Goal: Download file/media

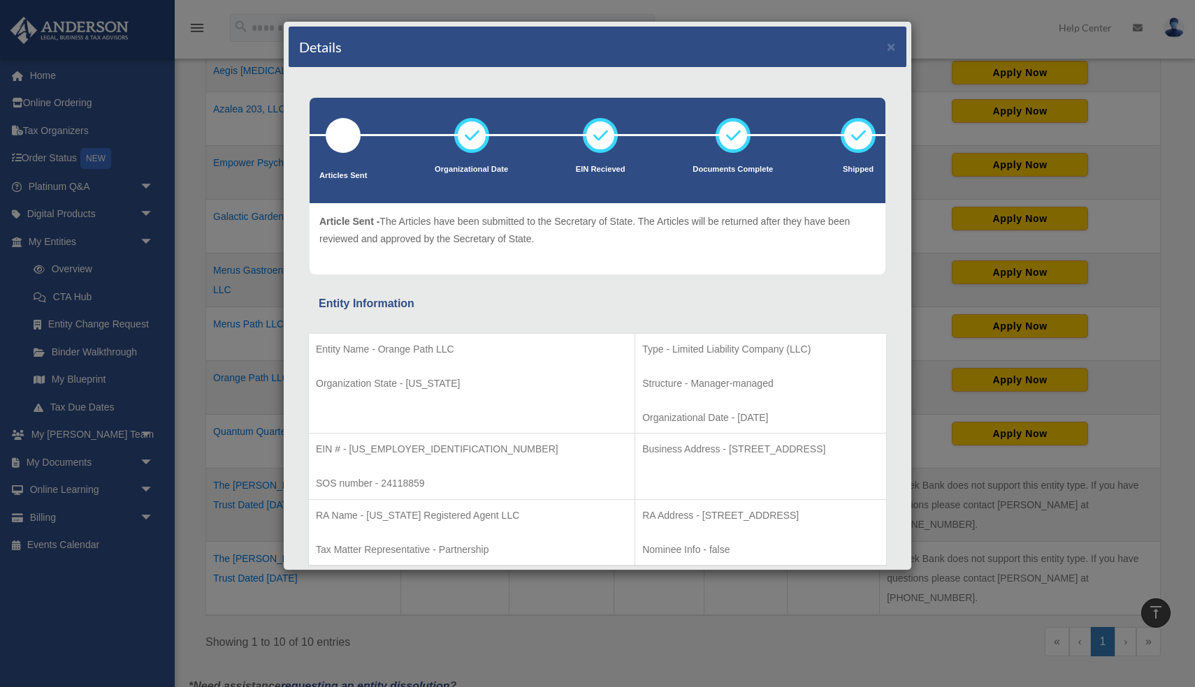
scroll to position [1299, 0]
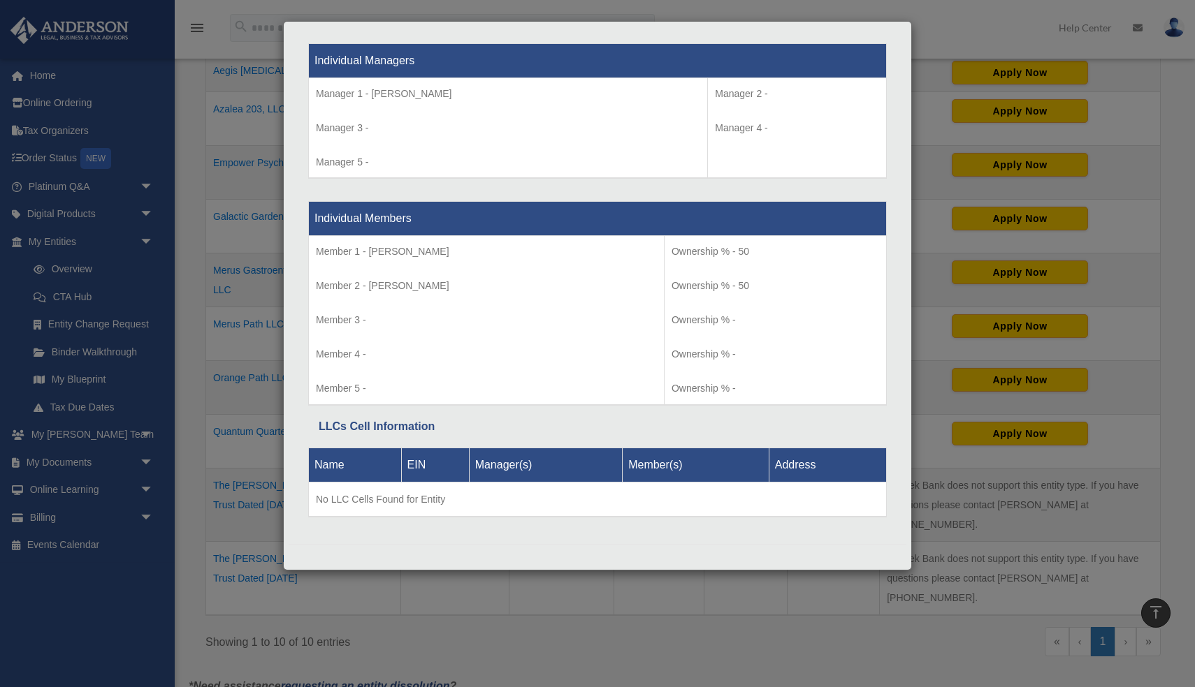
click at [984, 45] on div "Details × Articles Sent Organizational Date" at bounding box center [597, 343] width 1195 height 687
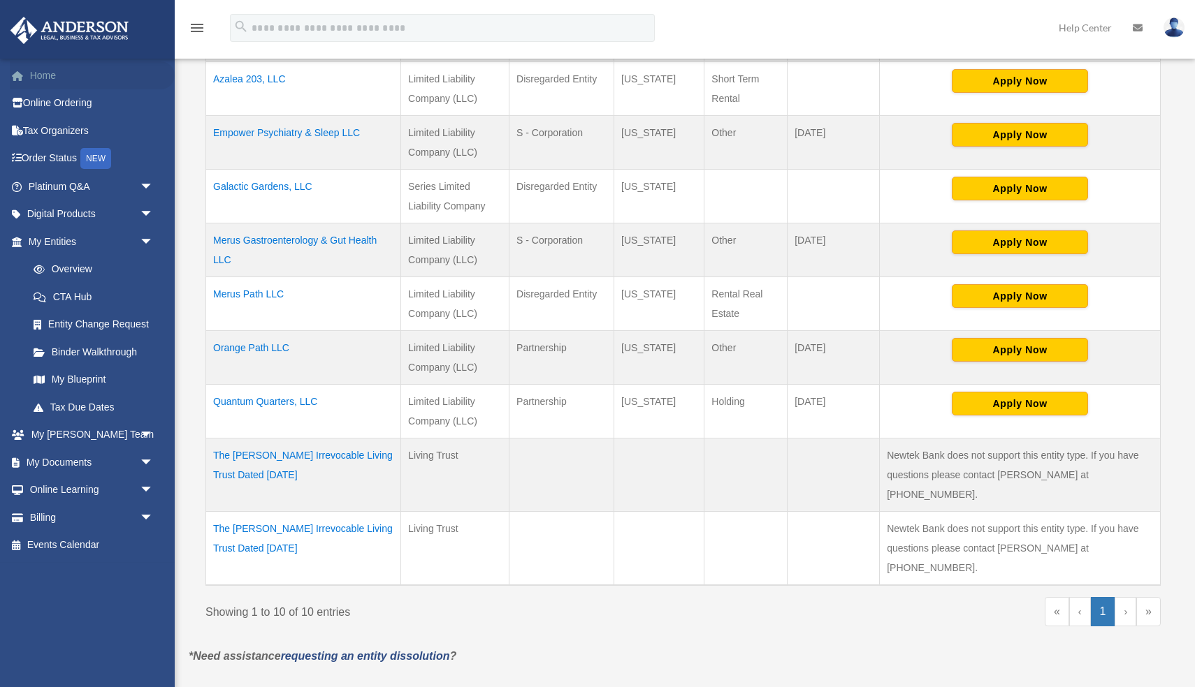
scroll to position [396, 0]
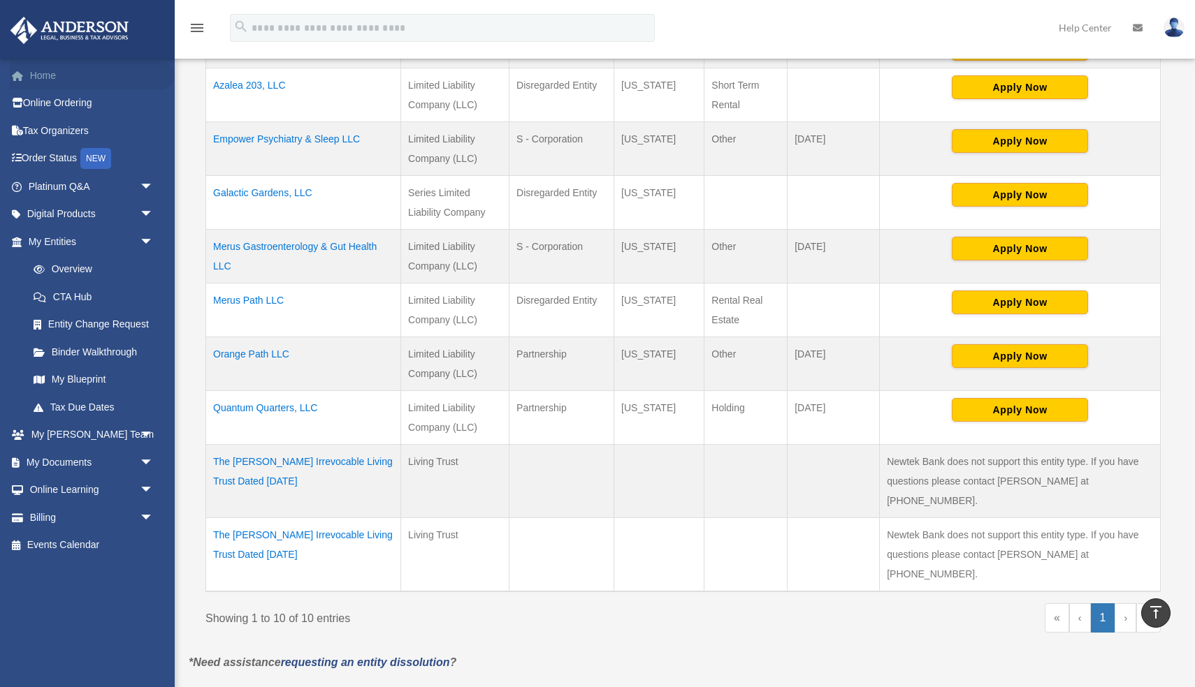
click at [61, 75] on link "Home" at bounding box center [92, 75] width 165 height 28
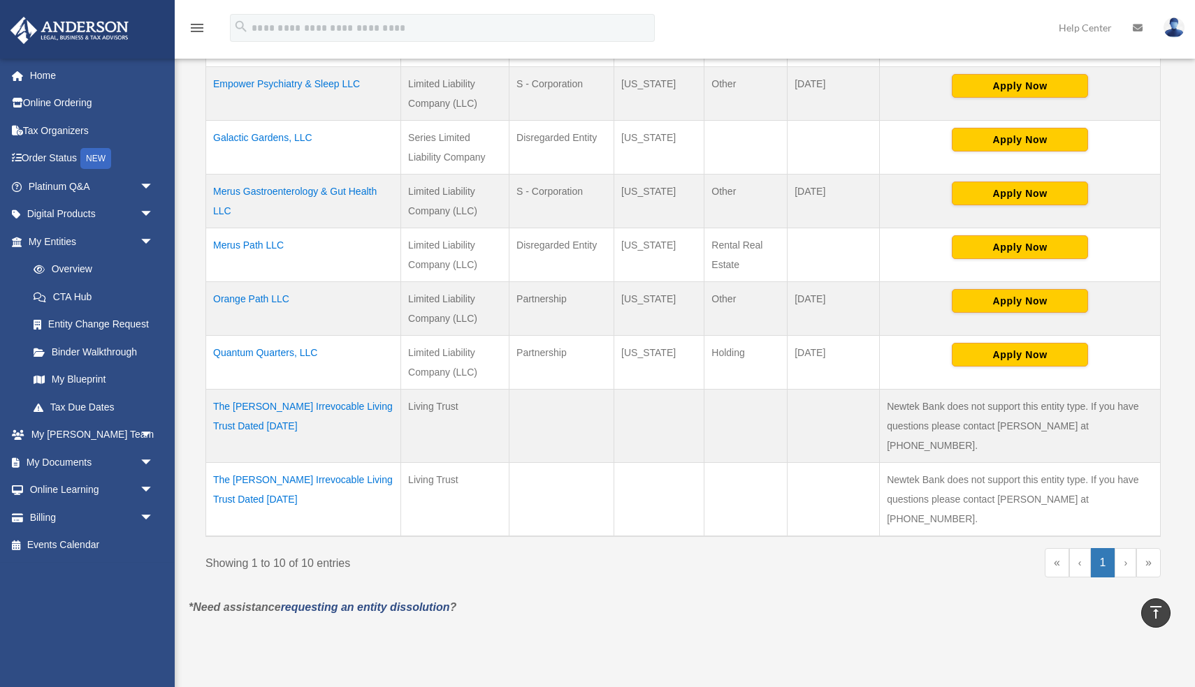
scroll to position [467, 0]
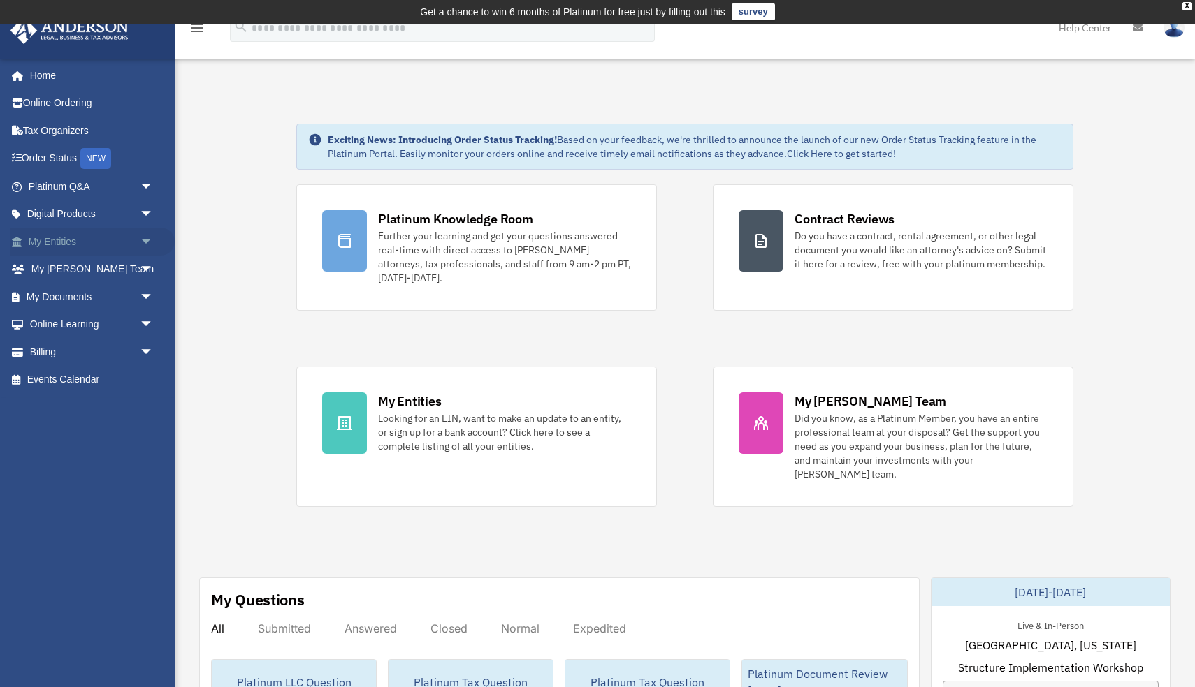
click at [75, 240] on link "My Entities arrow_drop_down" at bounding box center [92, 242] width 165 height 28
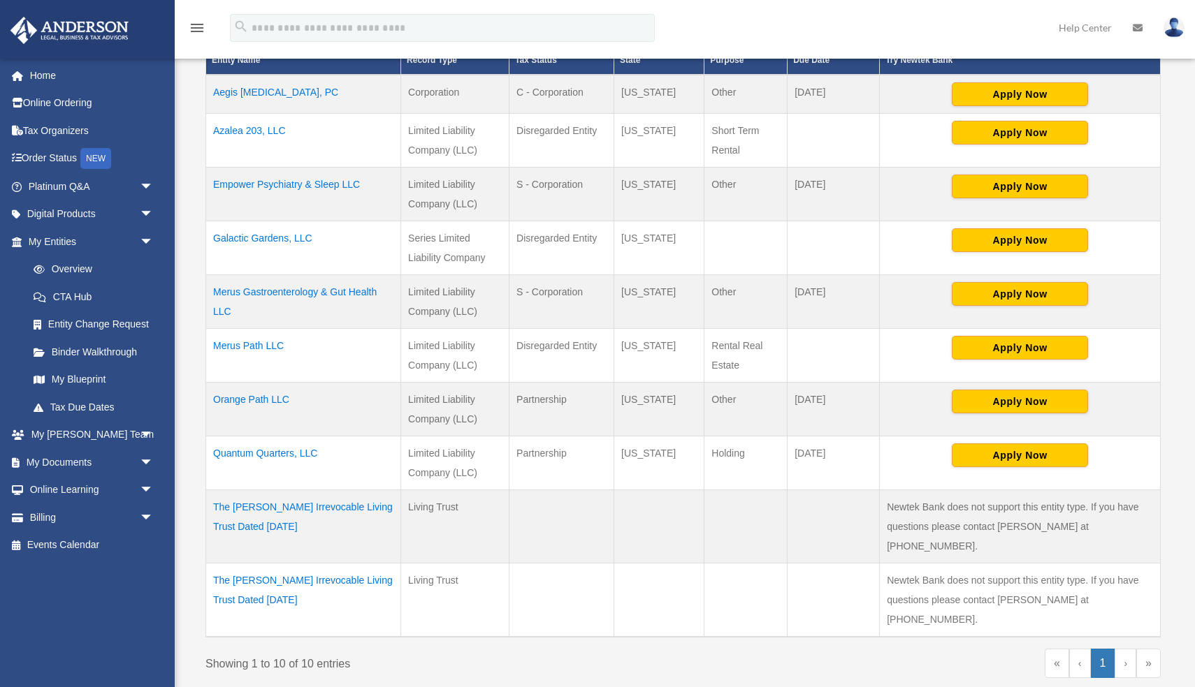
scroll to position [331, 0]
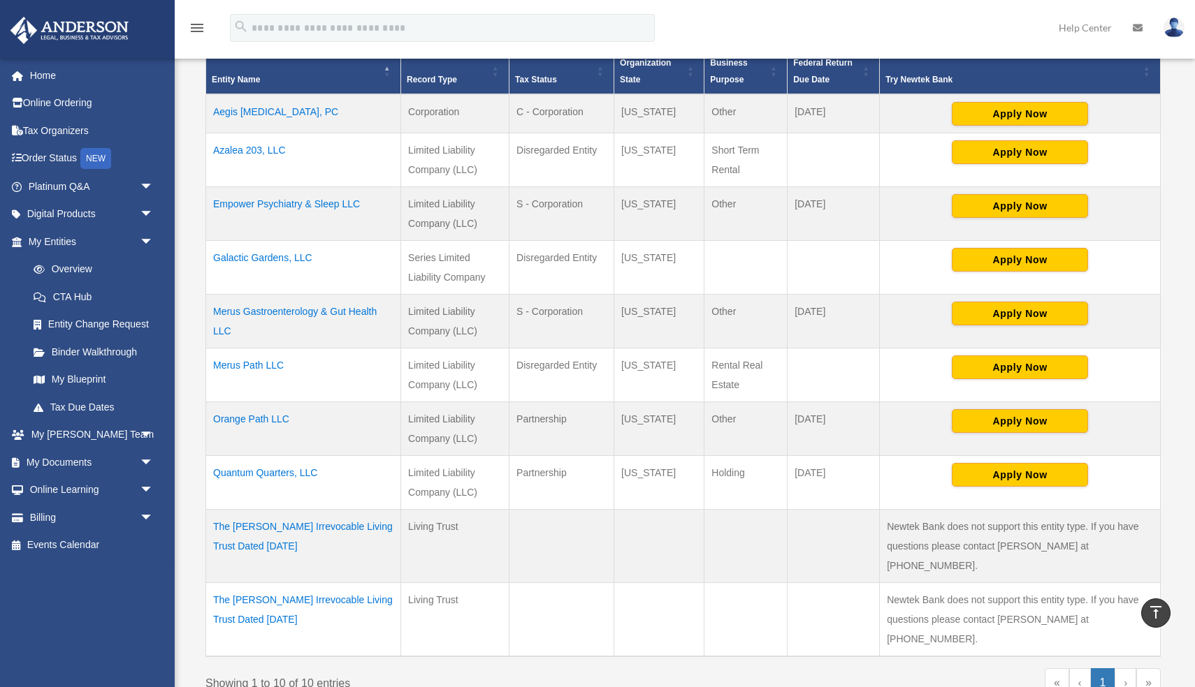
click at [276, 151] on td "Azalea 203, LLC" at bounding box center [303, 160] width 195 height 54
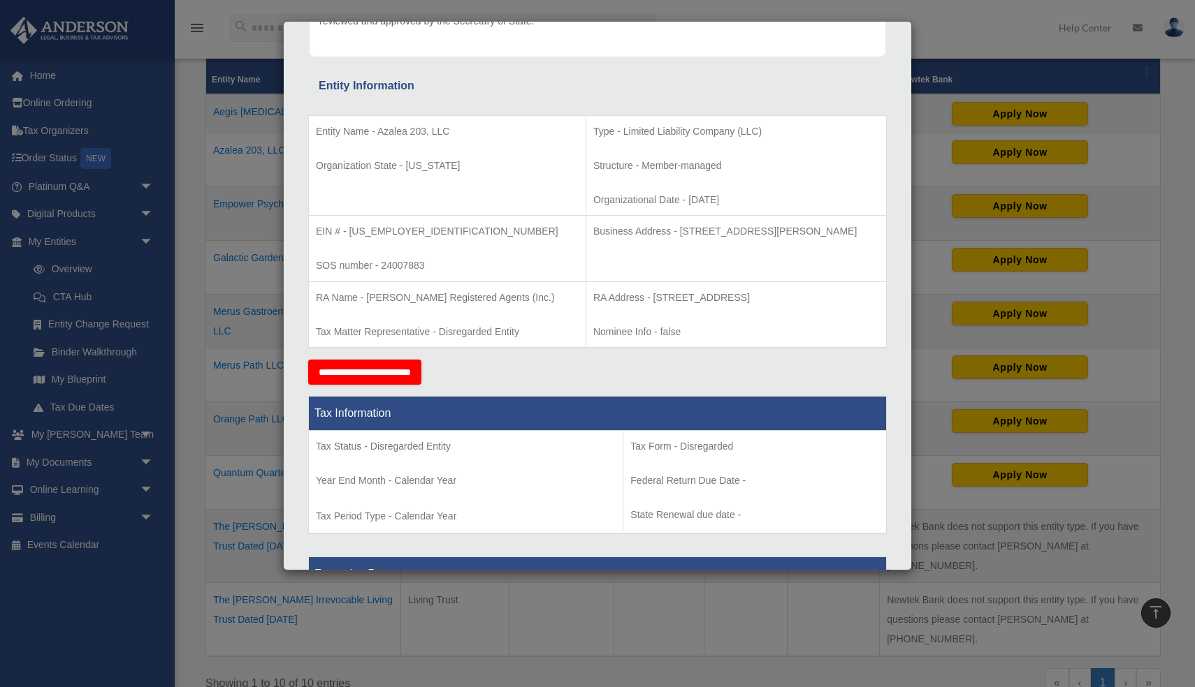
scroll to position [0, 0]
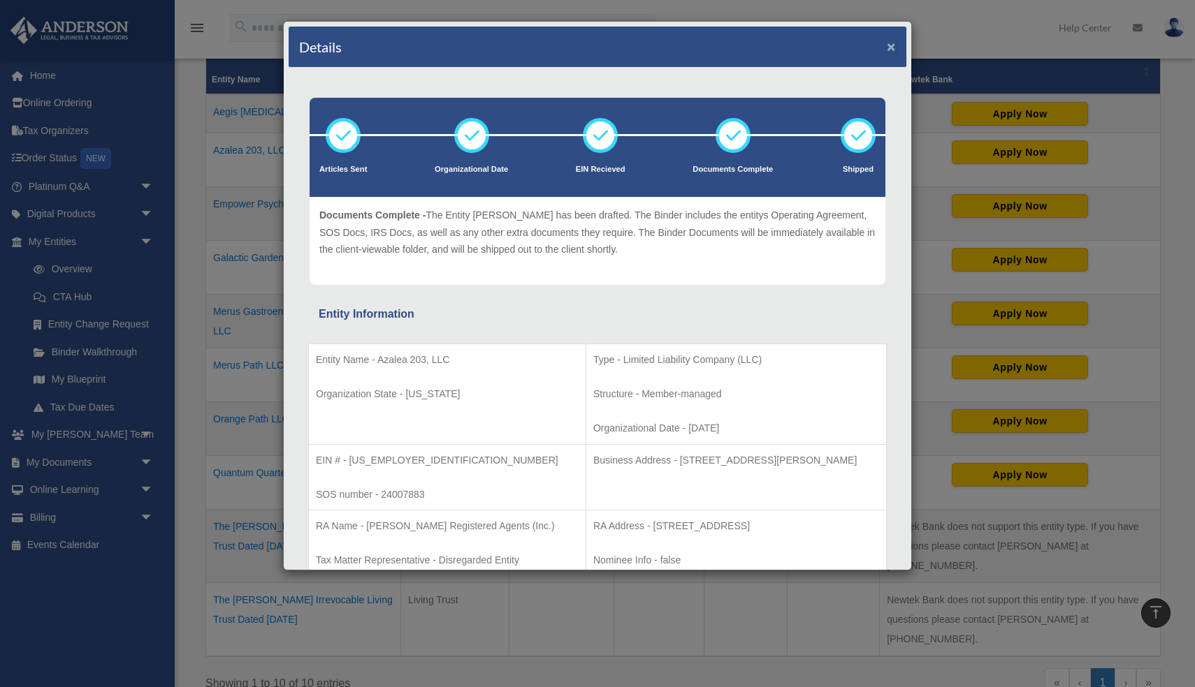
click at [891, 50] on button "×" at bounding box center [890, 46] width 9 height 15
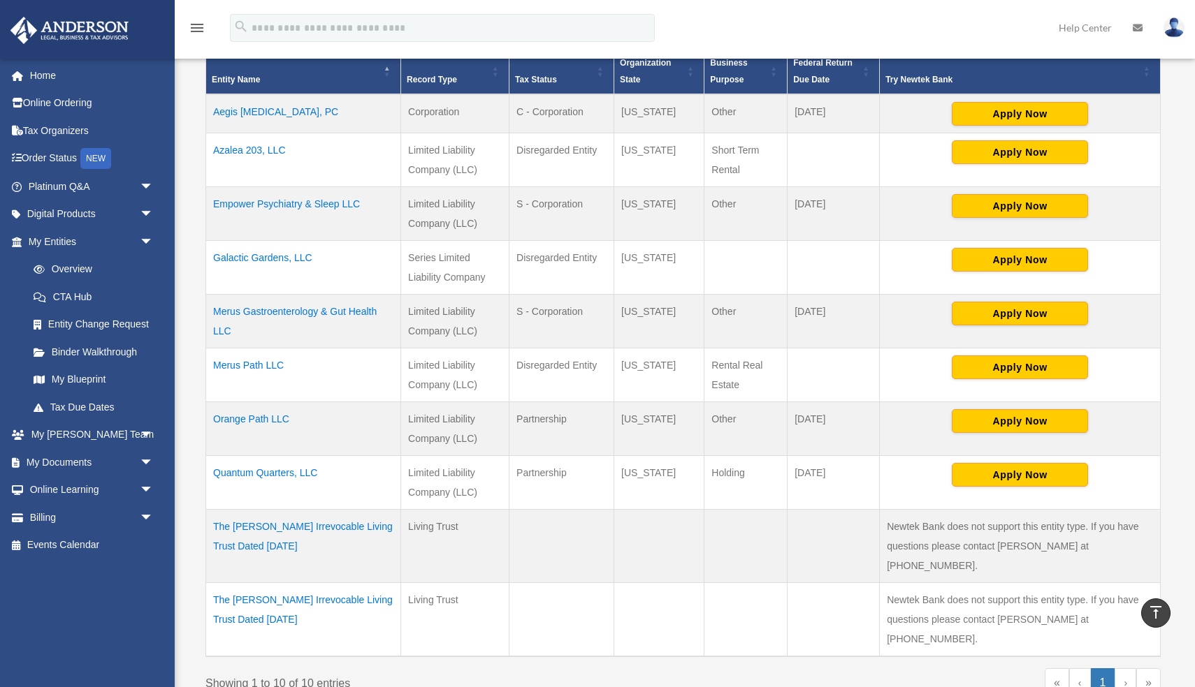
click at [284, 153] on td "Azalea 203, LLC" at bounding box center [303, 160] width 195 height 54
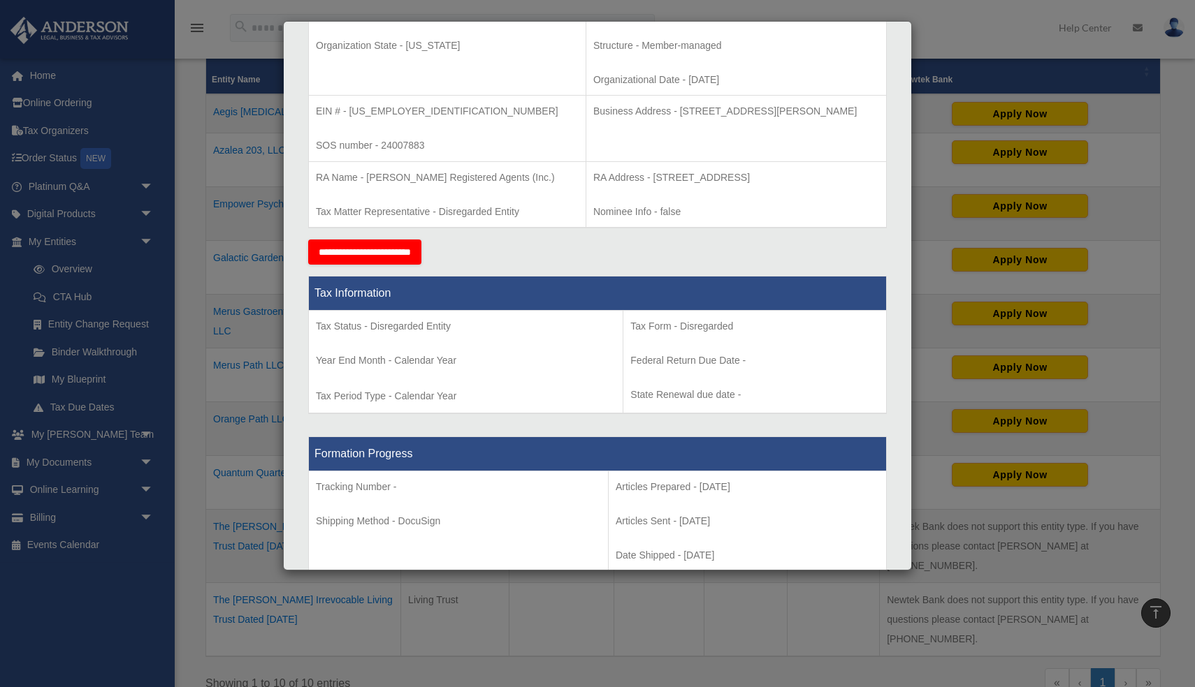
scroll to position [325, 0]
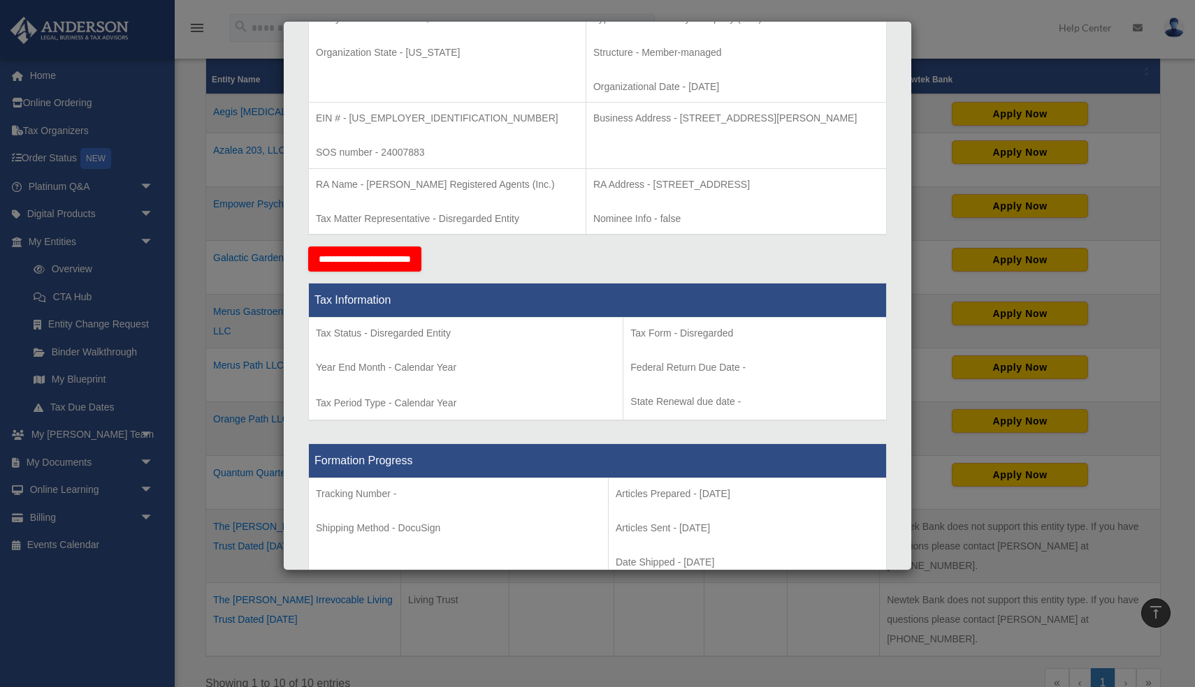
click at [394, 258] on input "**********" at bounding box center [364, 259] width 113 height 25
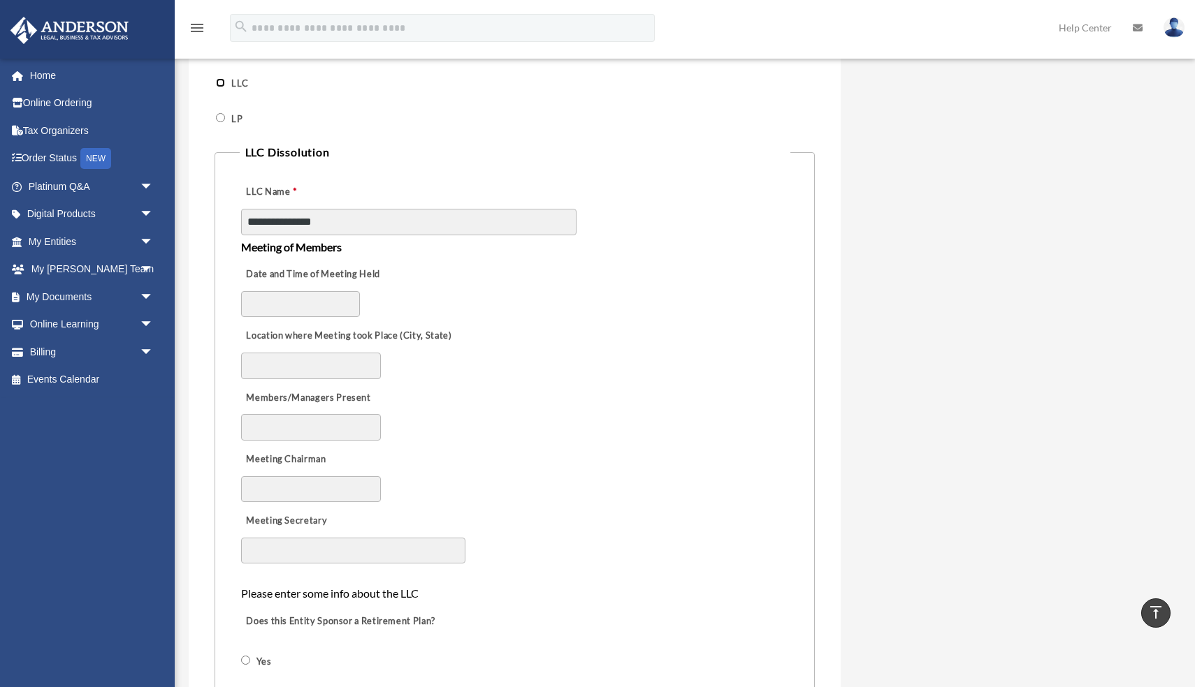
scroll to position [649, 0]
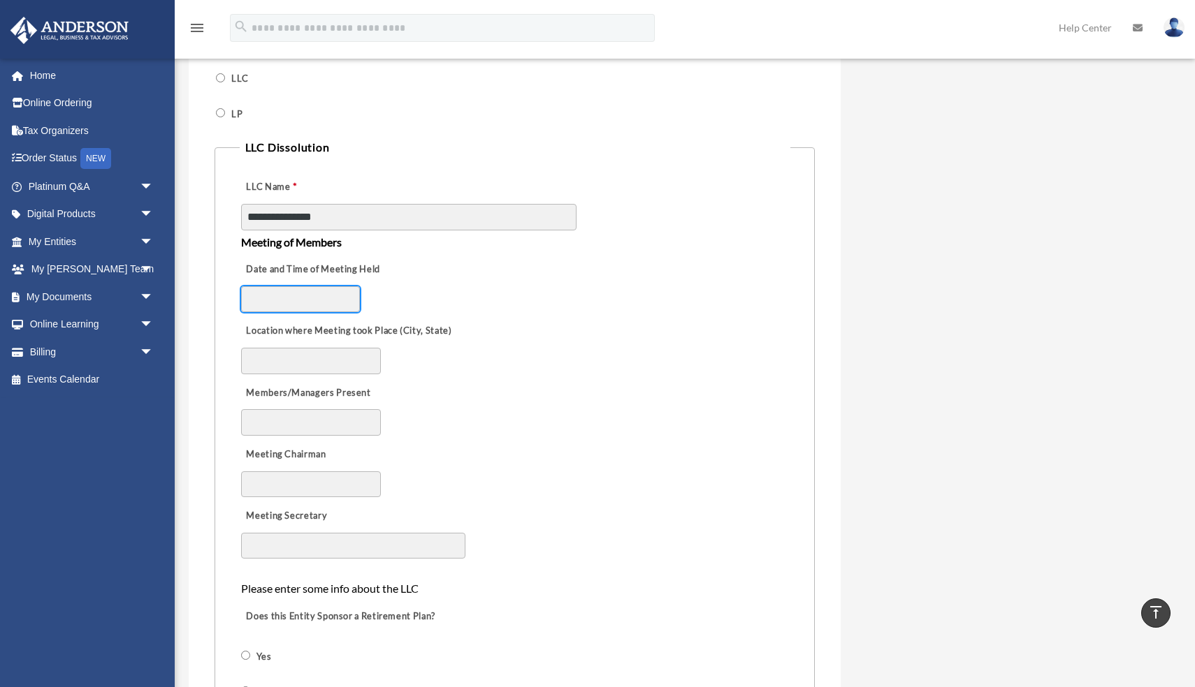
click at [300, 298] on input "Date and Time of Meeting Held" at bounding box center [300, 299] width 119 height 27
type input "*"
type input "**********"
click at [294, 370] on input "Location where Meeting took Place (City, State)" at bounding box center [311, 361] width 140 height 27
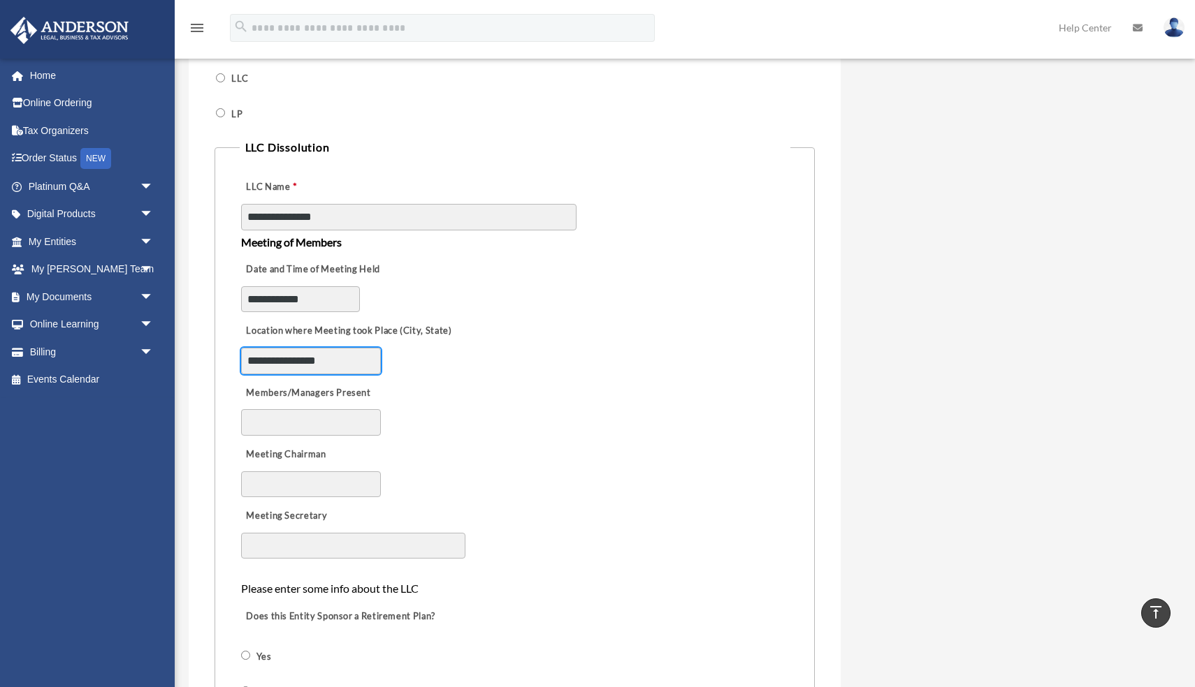
type input "**********"
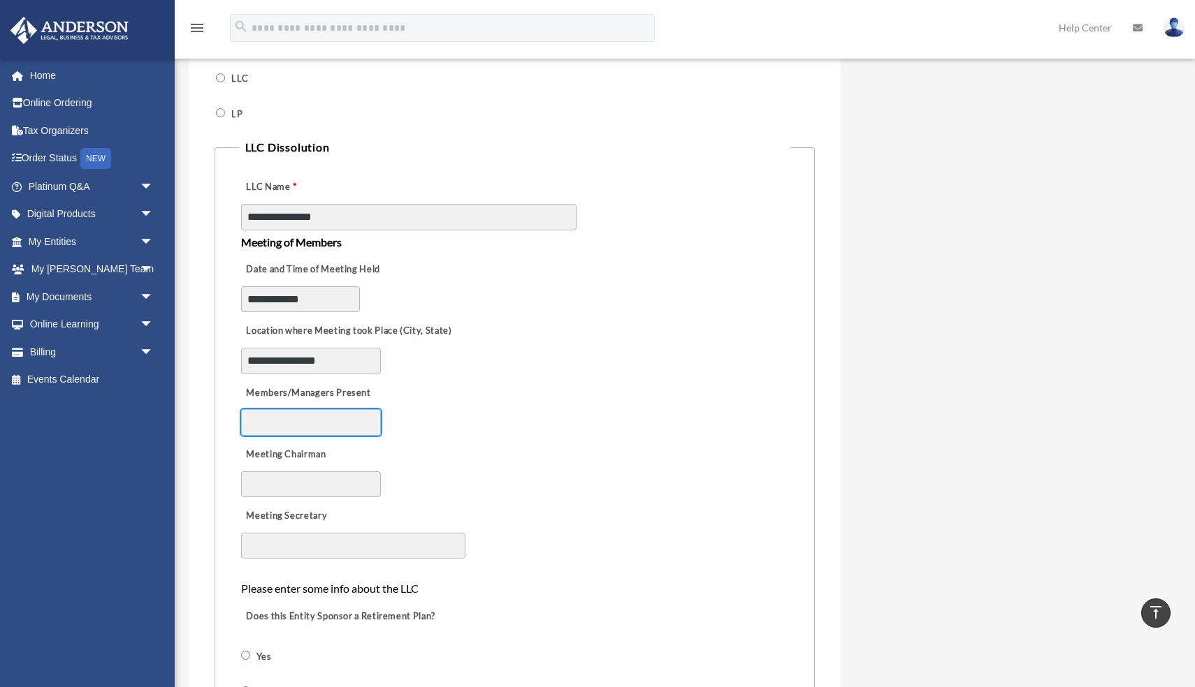
click at [284, 425] on input "Members/Managers Present" at bounding box center [311, 422] width 140 height 27
type input "**********"
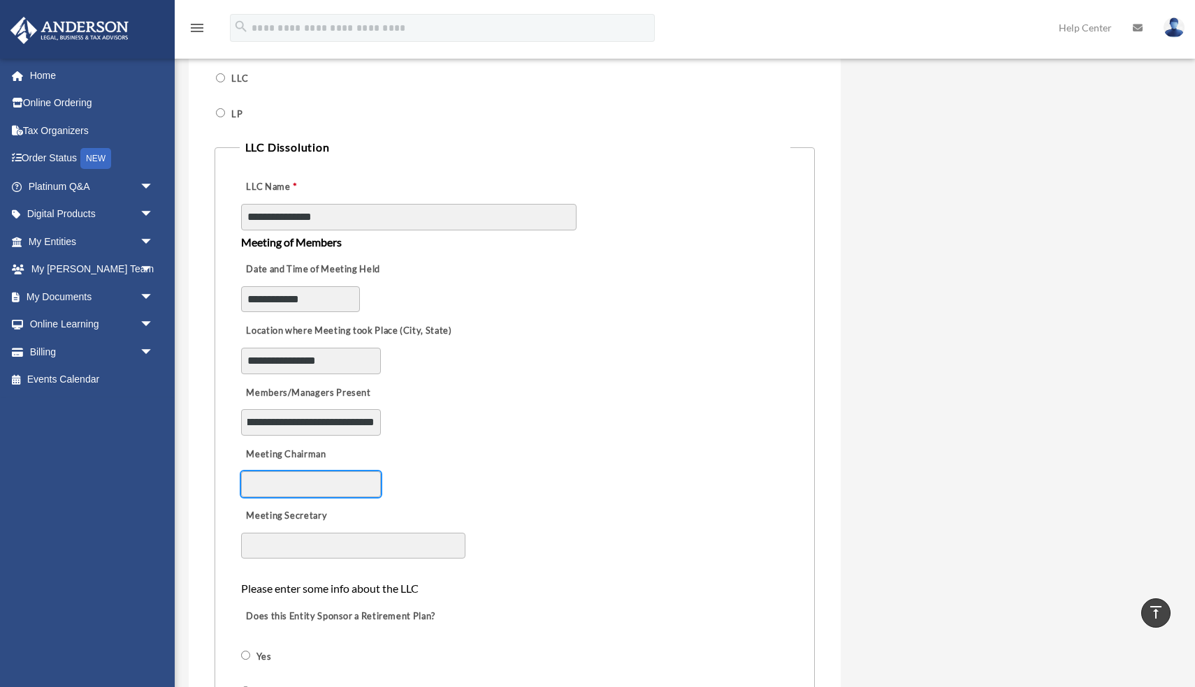
scroll to position [0, 0]
click at [332, 479] on input "Meeting Chairman" at bounding box center [311, 485] width 140 height 27
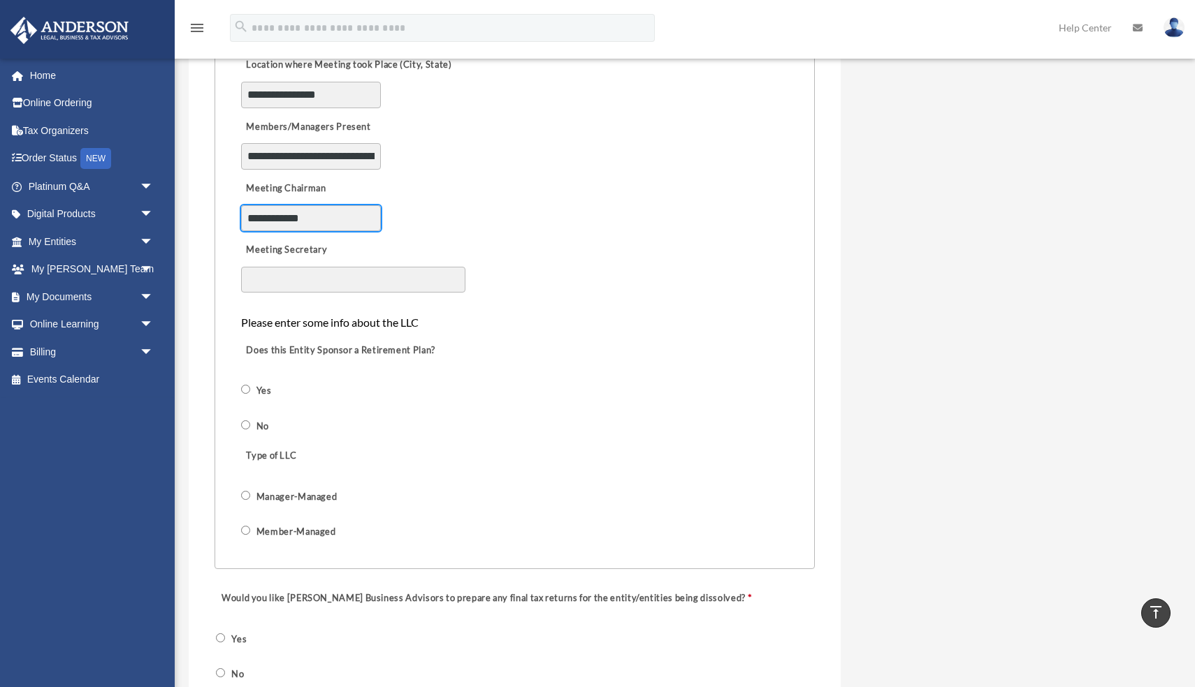
scroll to position [916, 0]
type input "**********"
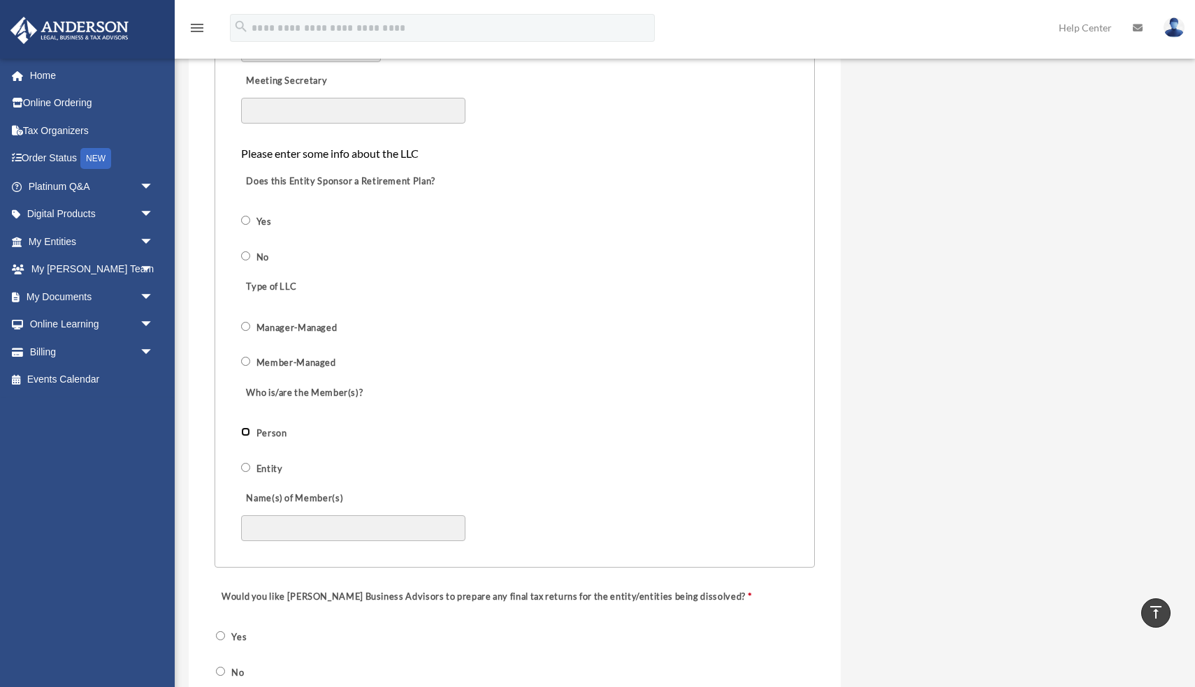
scroll to position [1146, 0]
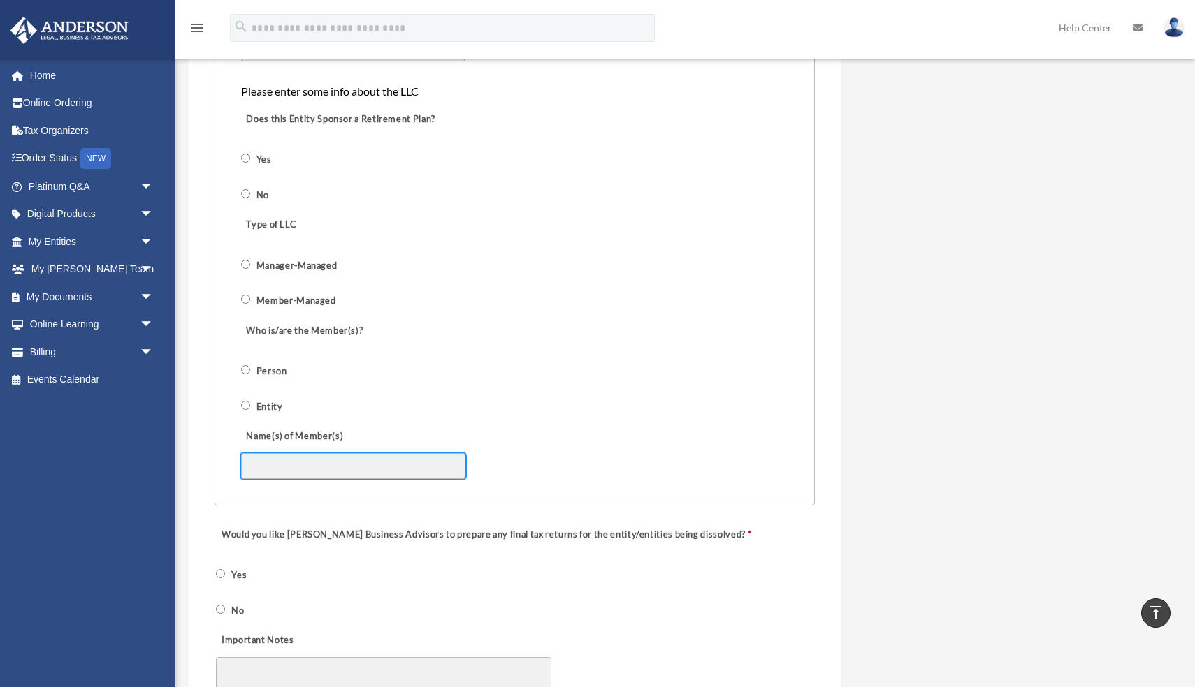
click at [307, 467] on input "Name(s) of Member(s)" at bounding box center [353, 466] width 224 height 27
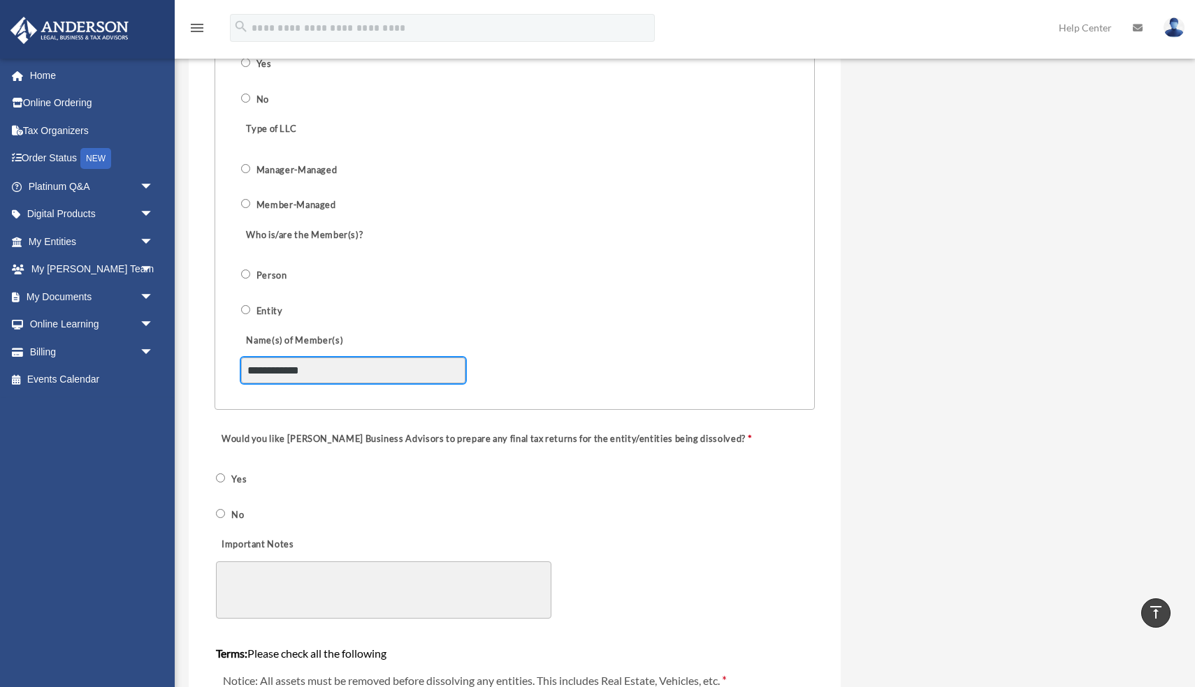
scroll to position [1255, 0]
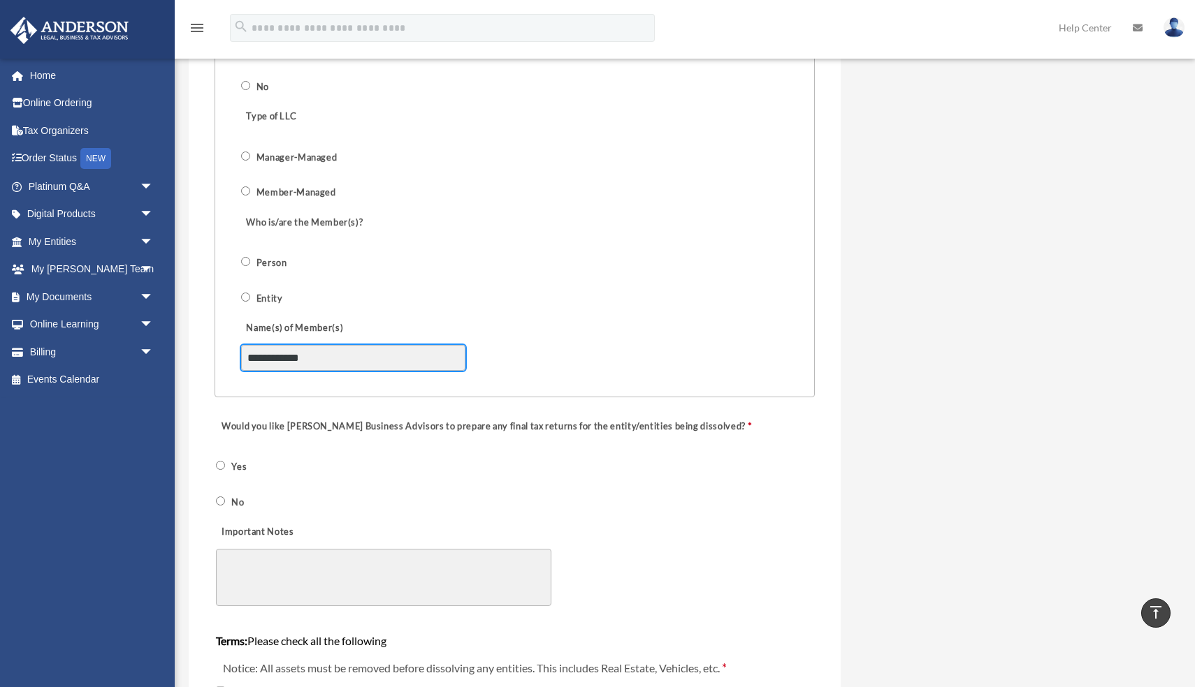
type input "**********"
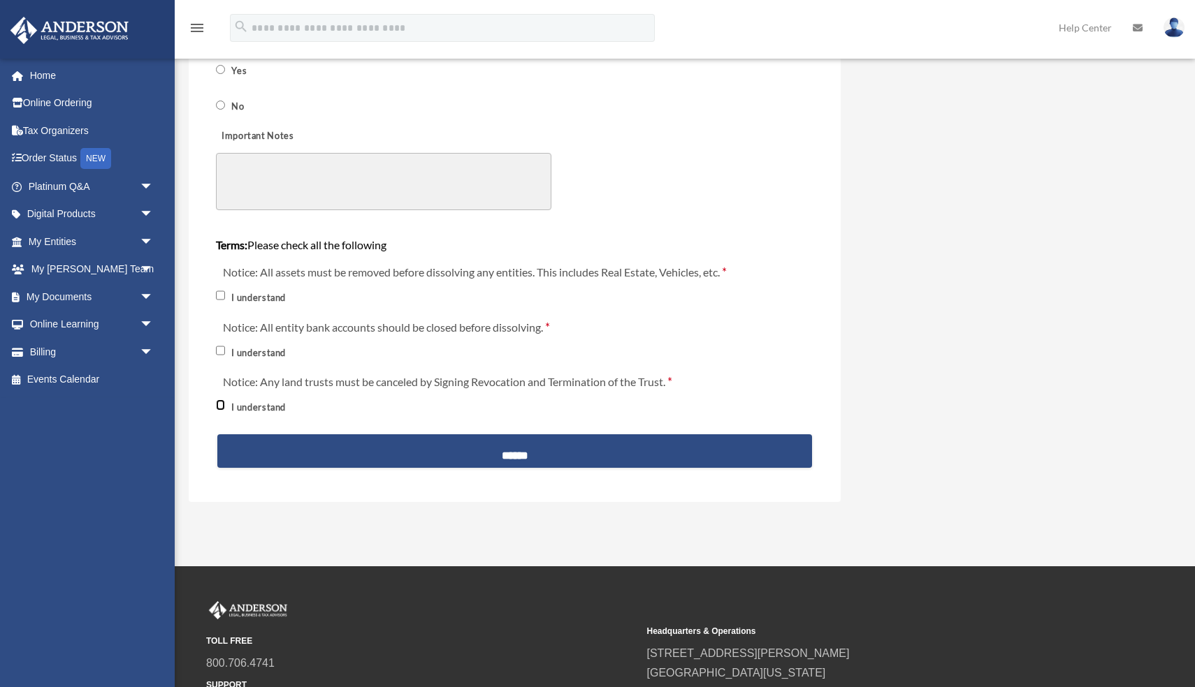
scroll to position [1793, 0]
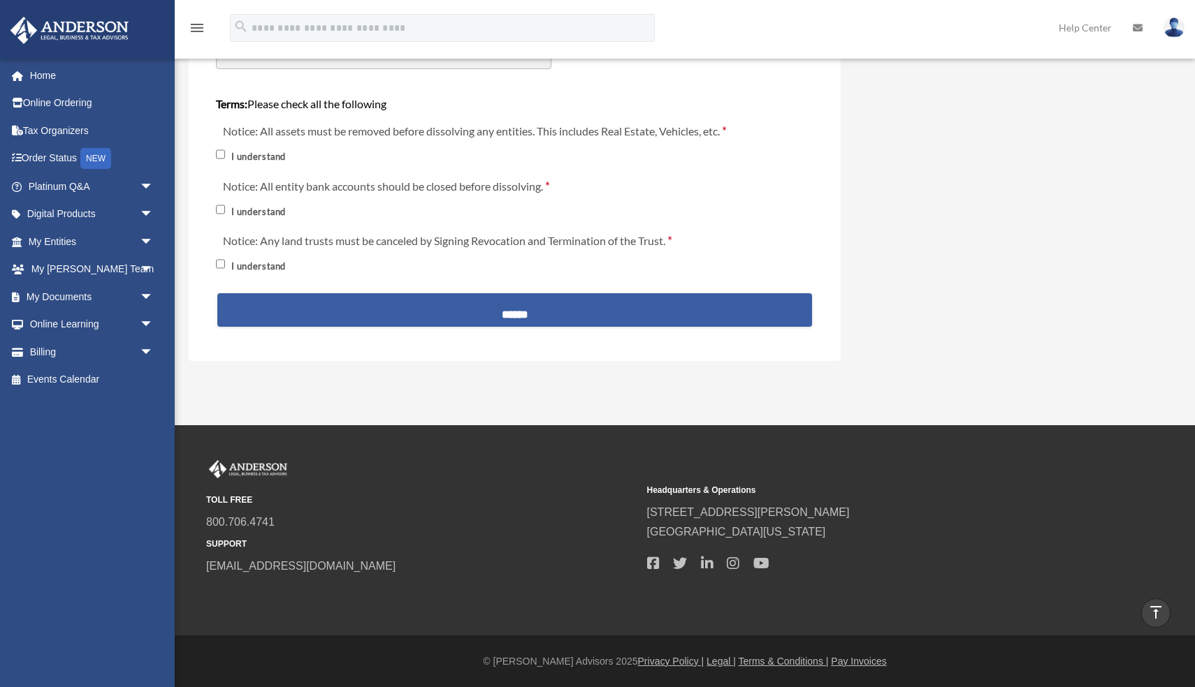
click at [523, 308] on input "******" at bounding box center [514, 310] width 594 height 34
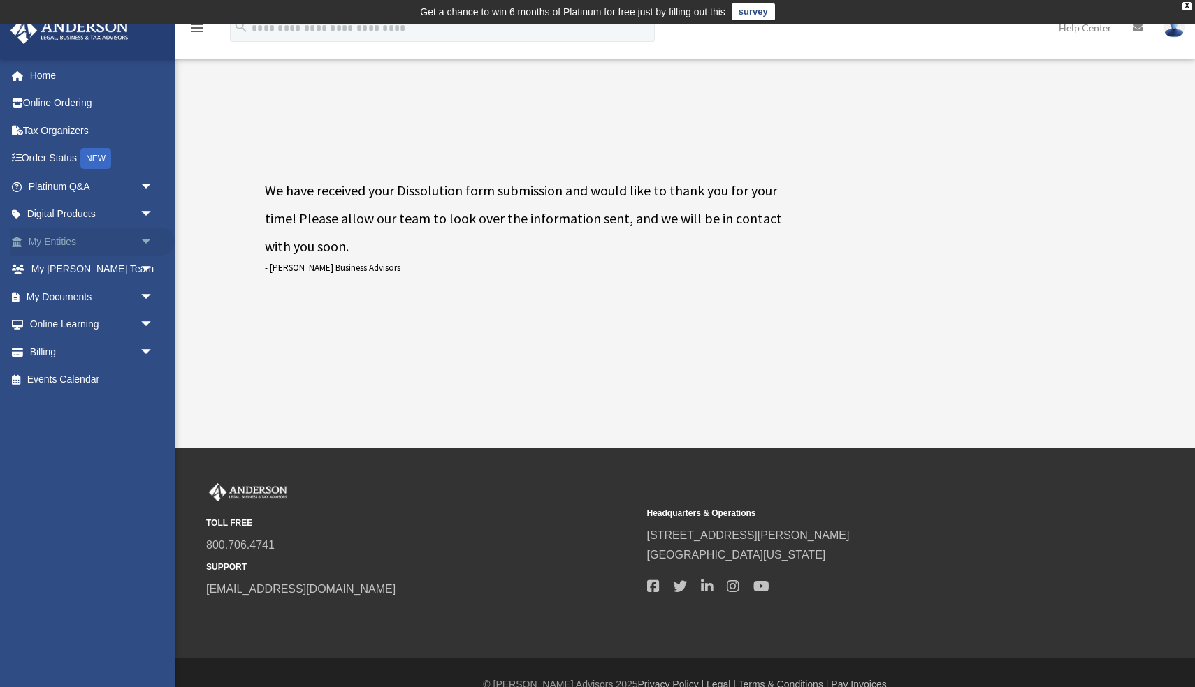
click at [71, 244] on link "My Entities arrow_drop_down" at bounding box center [92, 242] width 165 height 28
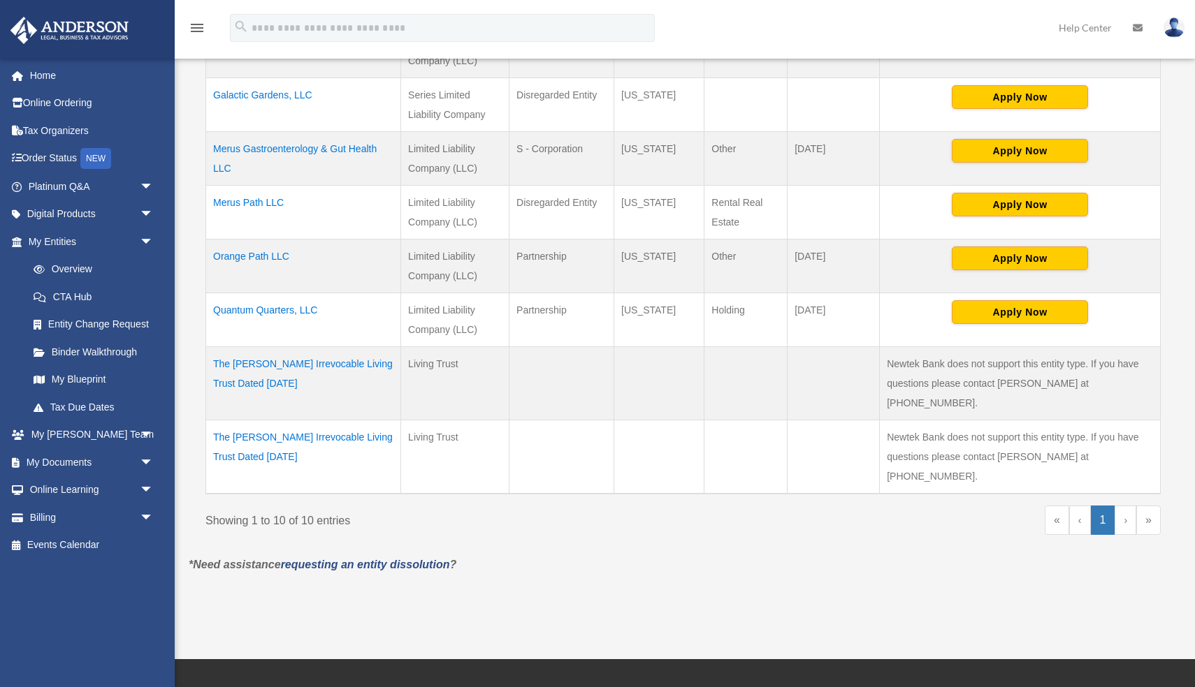
scroll to position [498, 0]
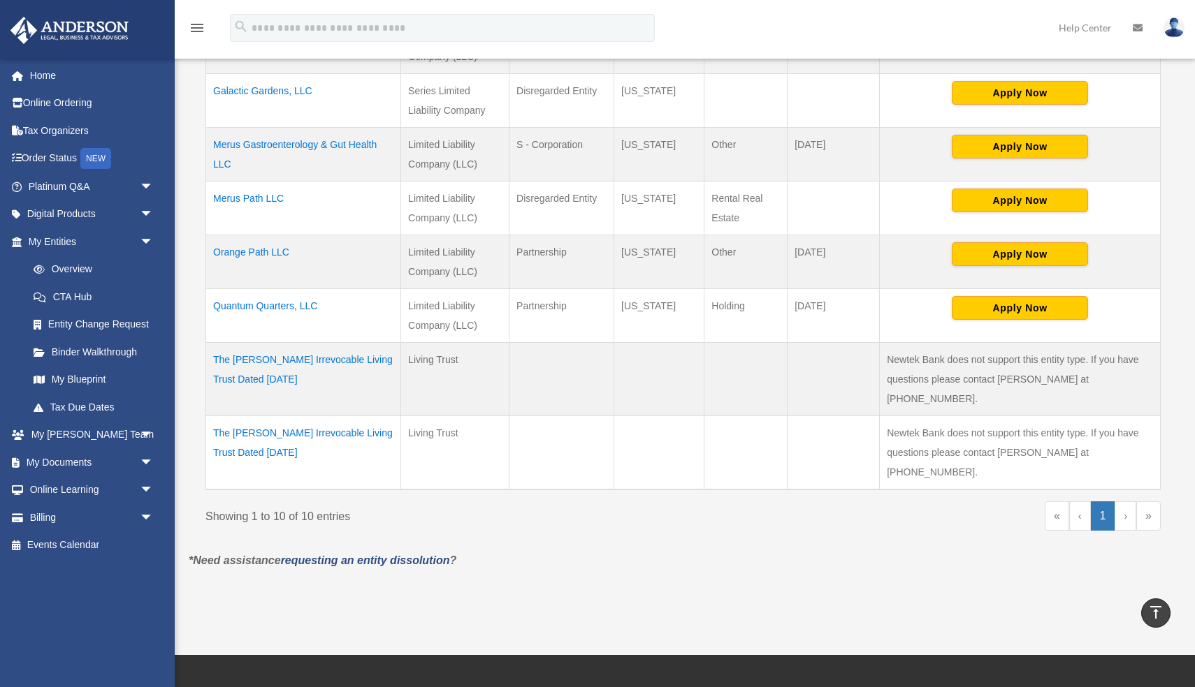
click at [286, 307] on td "Quantum Quarters, LLC" at bounding box center [303, 316] width 195 height 54
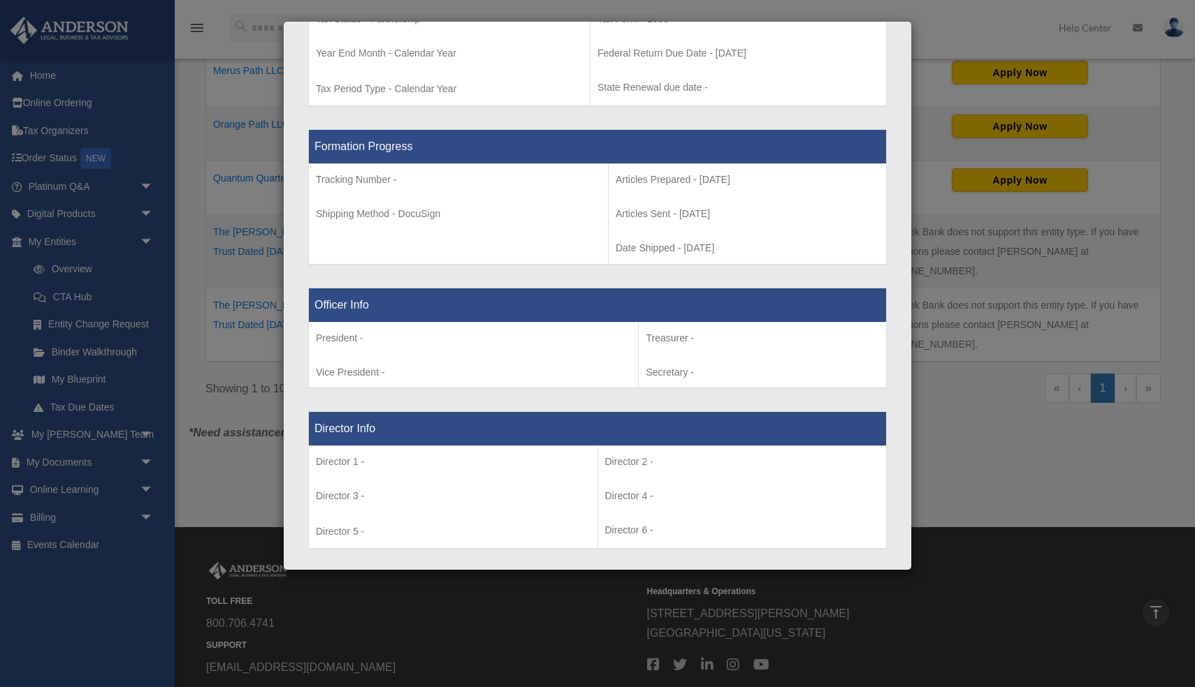
scroll to position [595, 0]
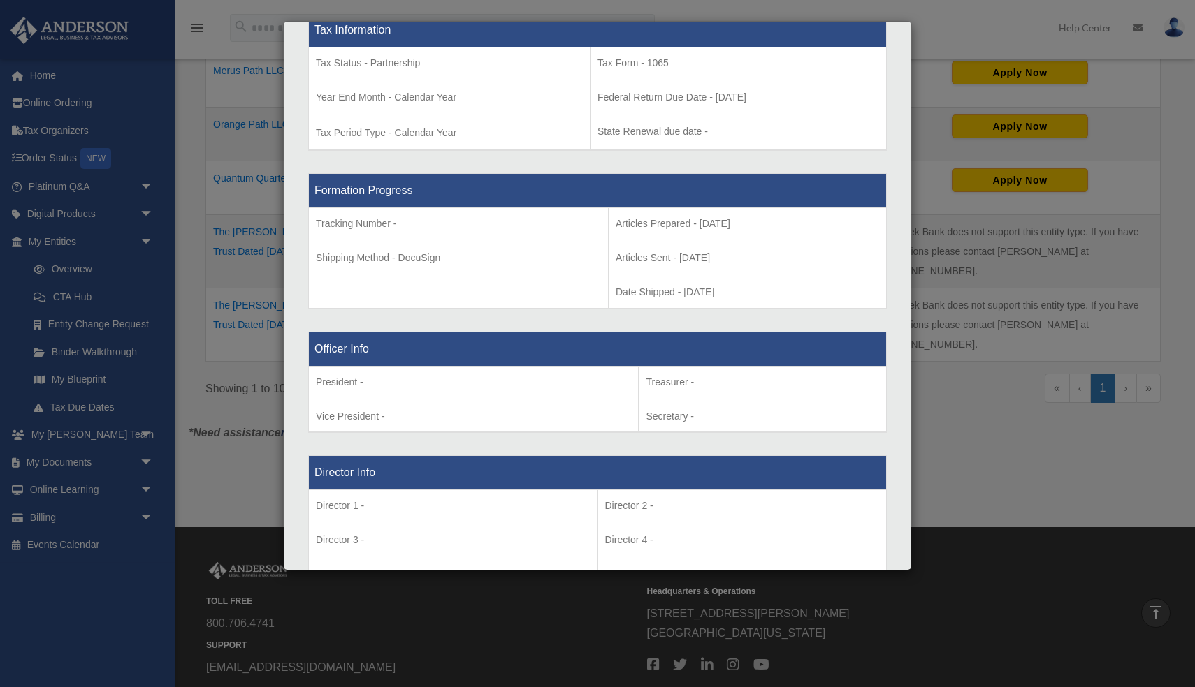
click at [184, 455] on div "Details × Articles Sent Organizational Date" at bounding box center [597, 343] width 1195 height 687
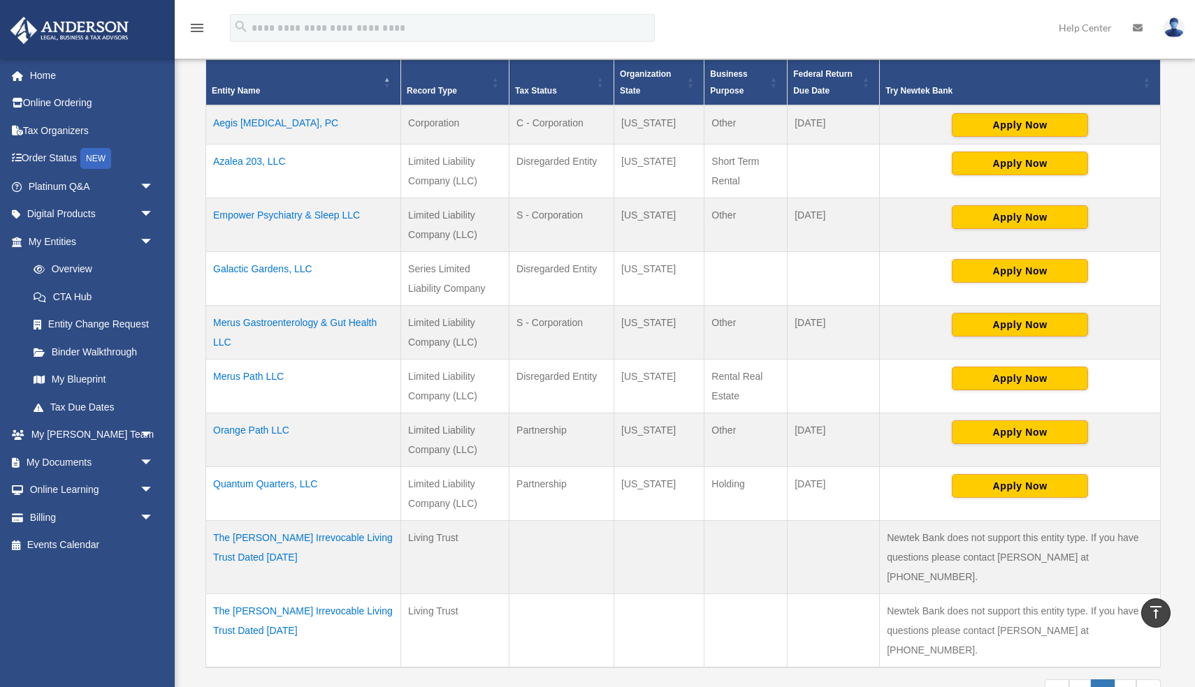
scroll to position [0, 0]
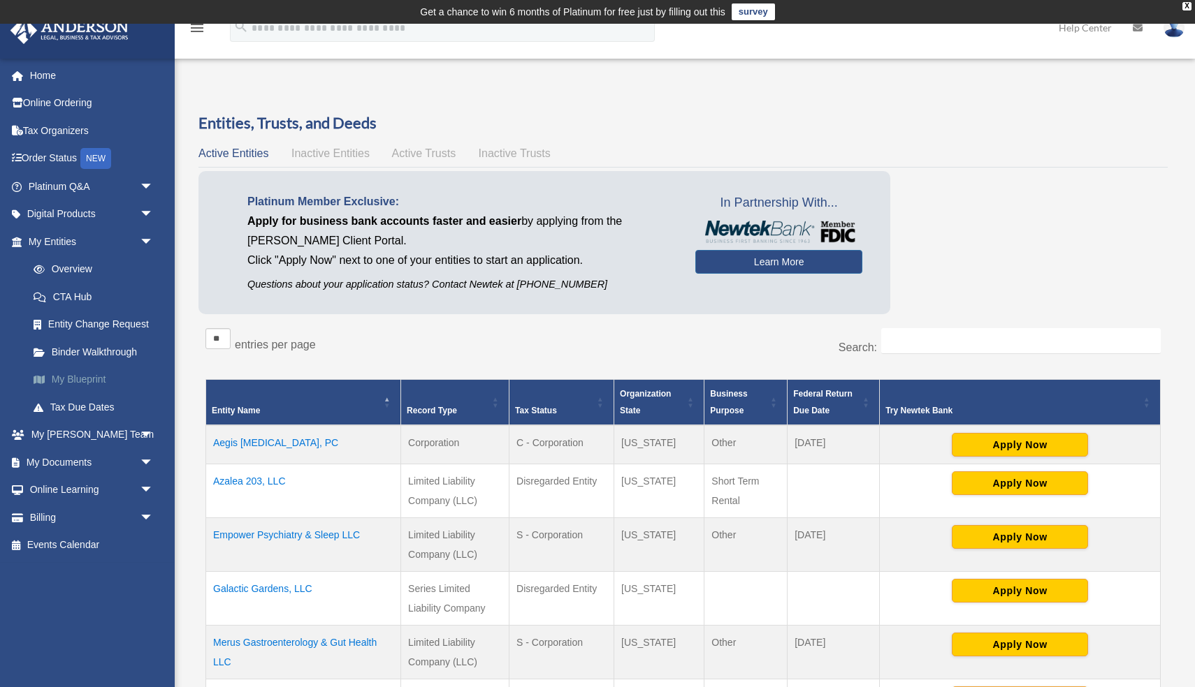
click at [100, 381] on link "My Blueprint" at bounding box center [97, 380] width 155 height 28
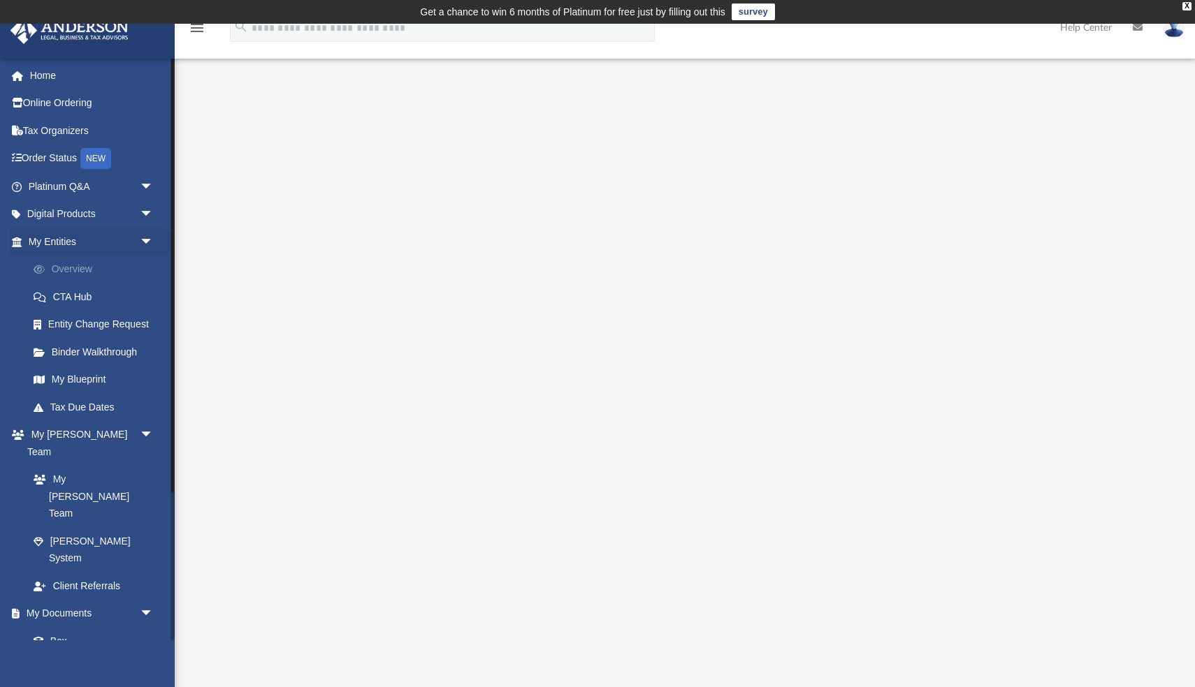
click at [77, 271] on link "Overview" at bounding box center [97, 270] width 155 height 28
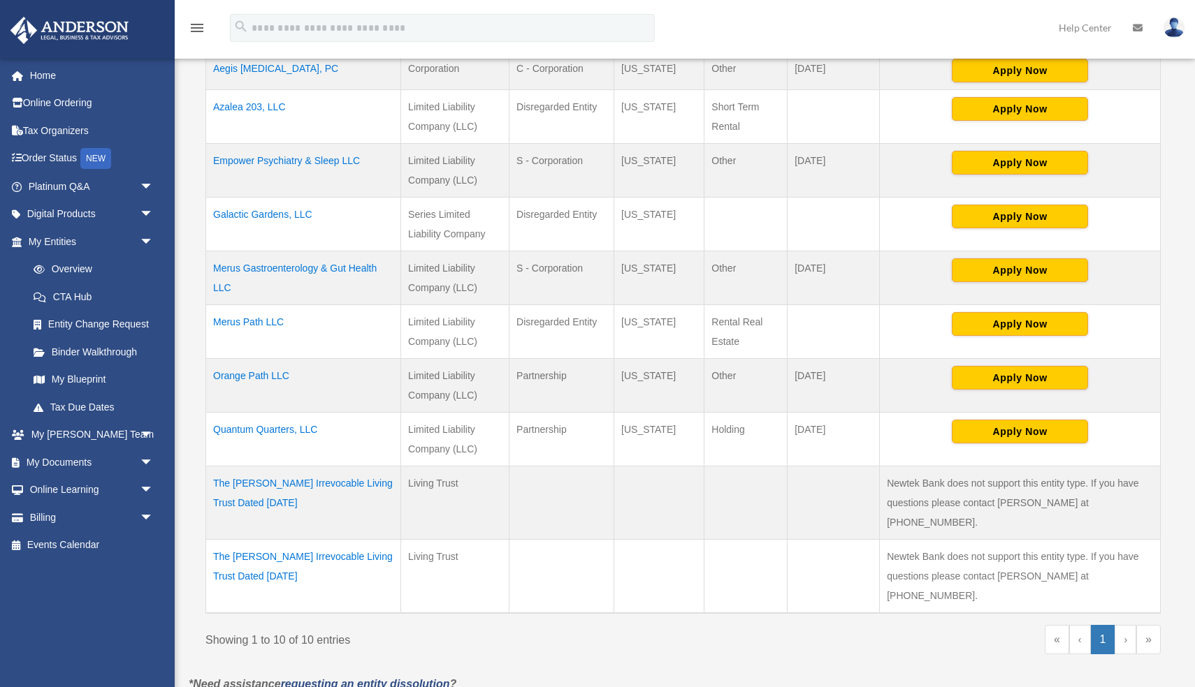
scroll to position [377, 0]
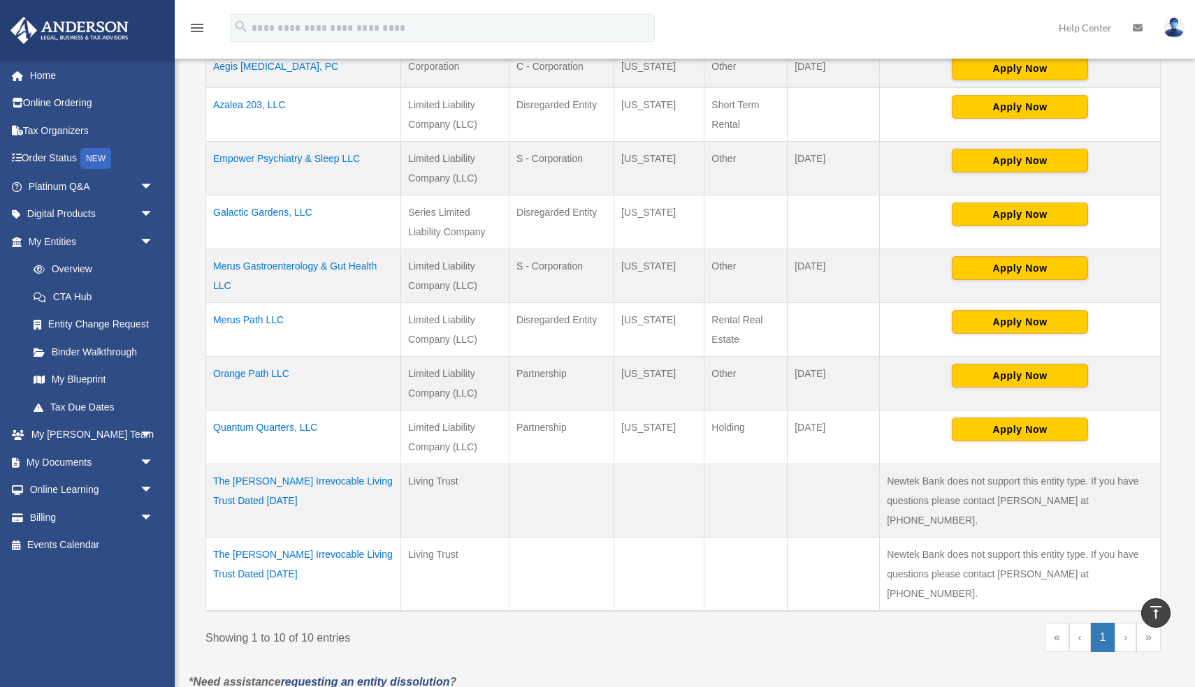
click at [278, 428] on td "Quantum Quarters, LLC" at bounding box center [303, 438] width 195 height 54
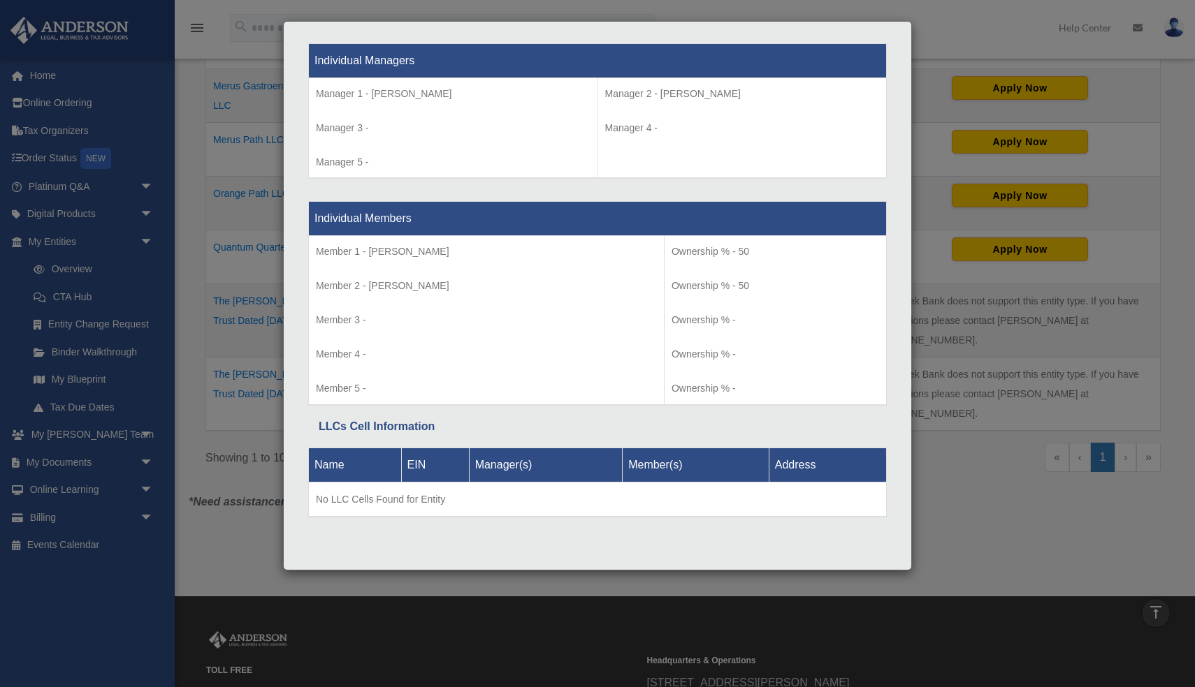
scroll to position [557, 0]
click at [943, 105] on div "Details × Articles Sent Organizational Date" at bounding box center [597, 343] width 1195 height 687
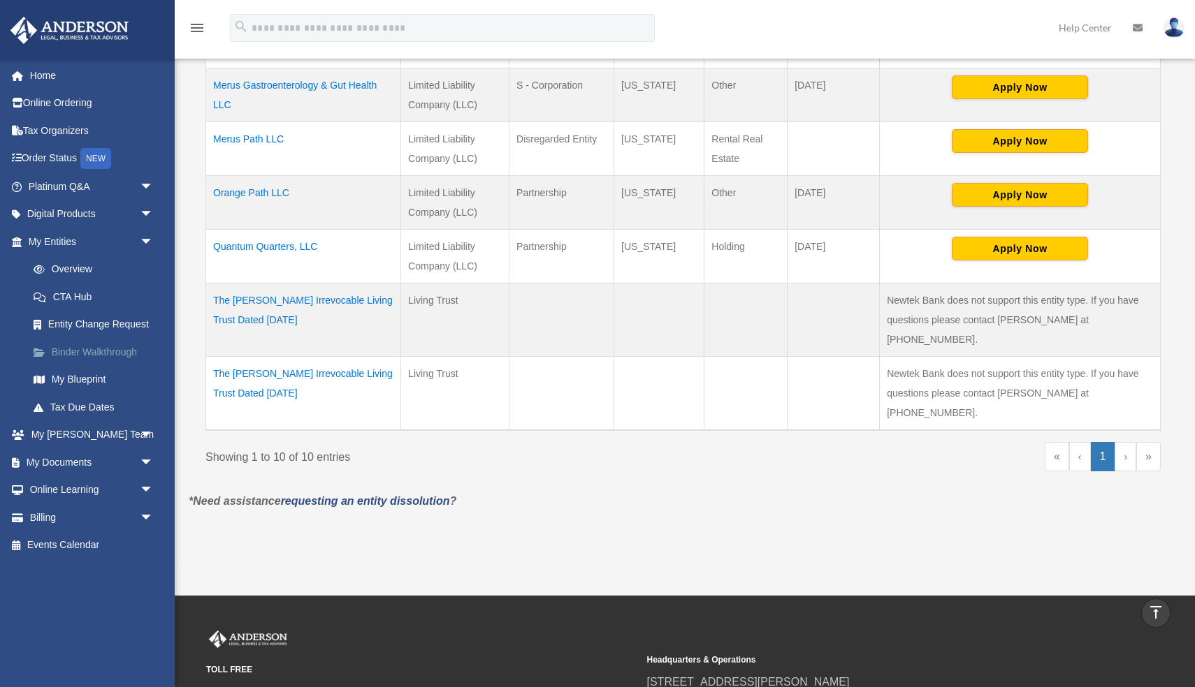
click at [87, 356] on link "Binder Walkthrough" at bounding box center [97, 352] width 155 height 28
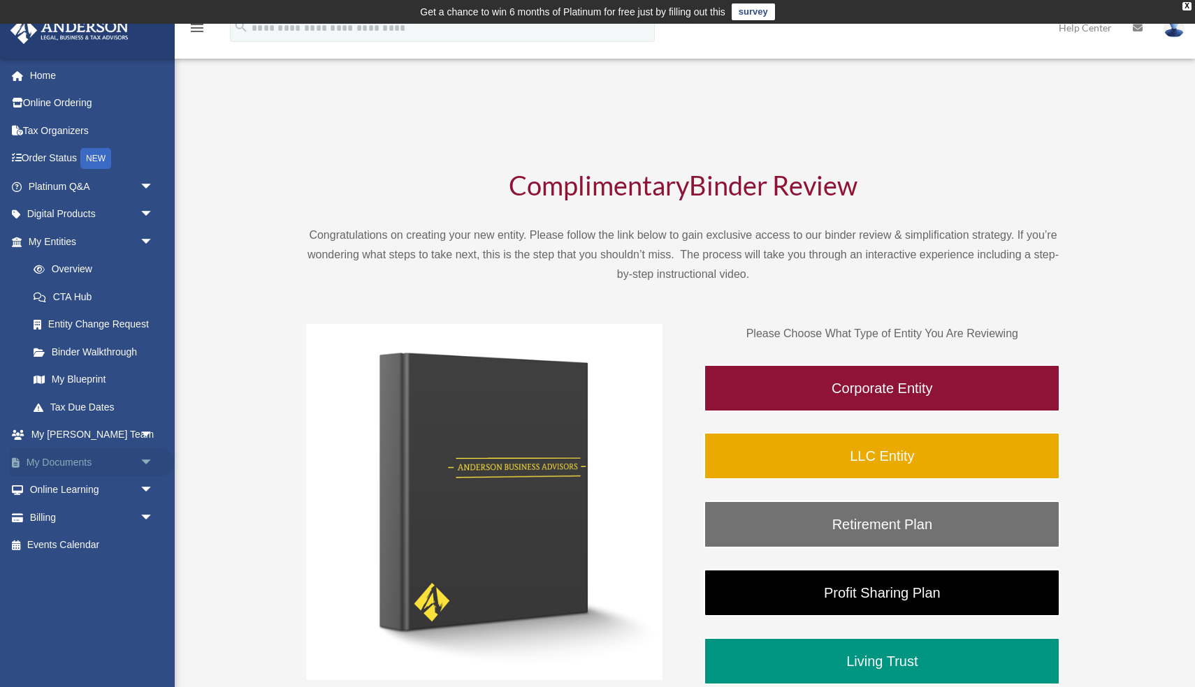
click at [75, 461] on link "My Documents arrow_drop_down" at bounding box center [92, 462] width 165 height 28
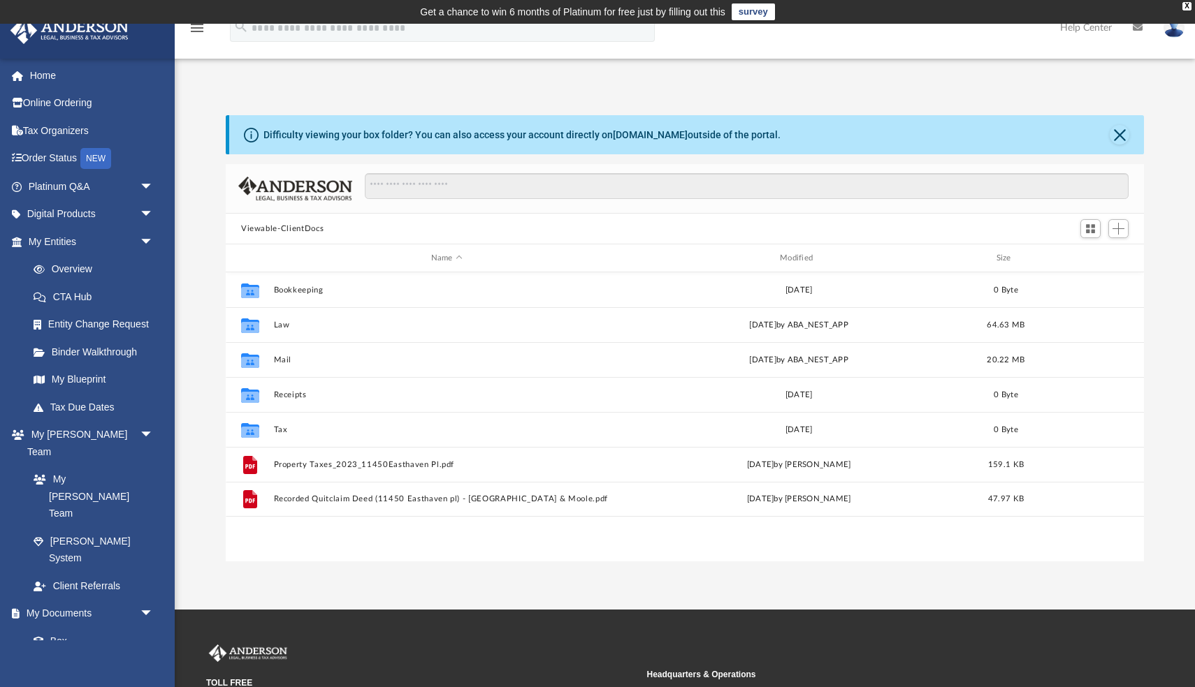
scroll to position [317, 918]
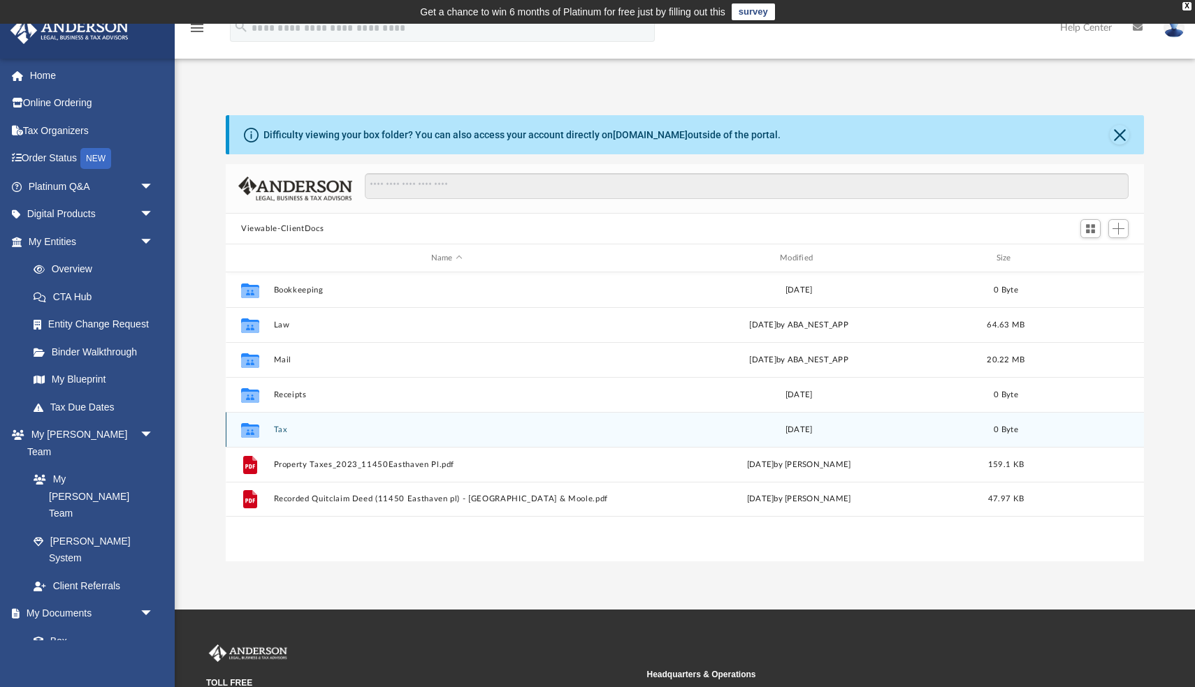
click at [281, 425] on button "Tax" at bounding box center [447, 429] width 346 height 9
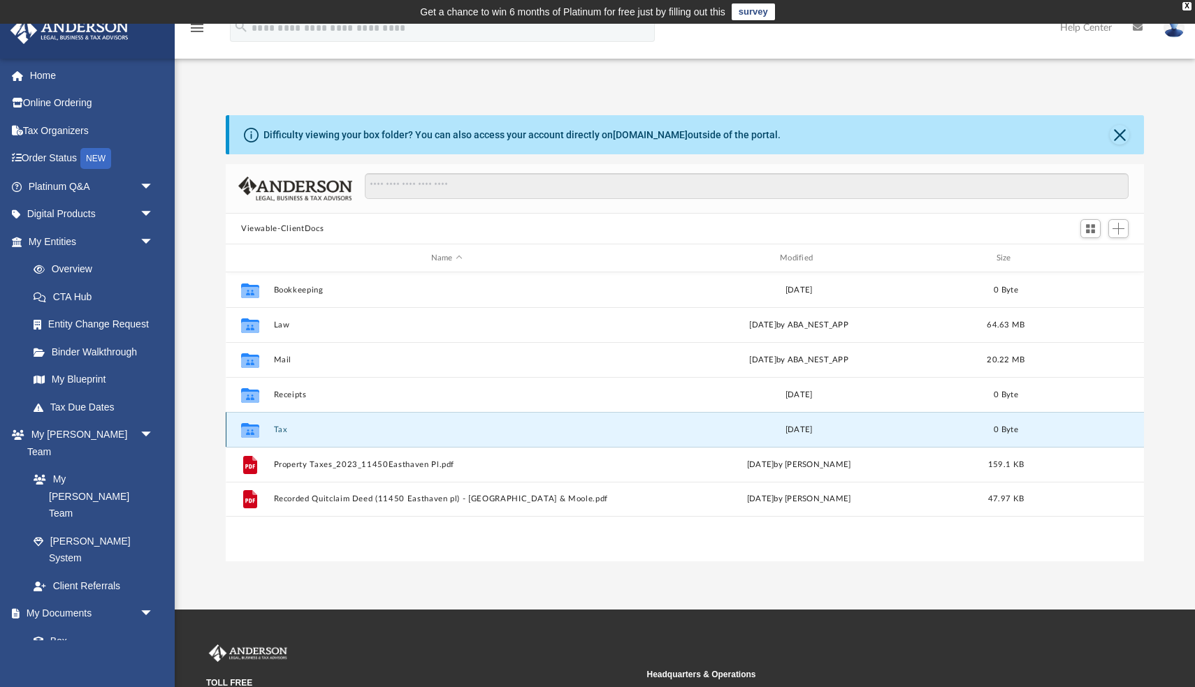
click at [281, 425] on button "Tax" at bounding box center [447, 429] width 346 height 9
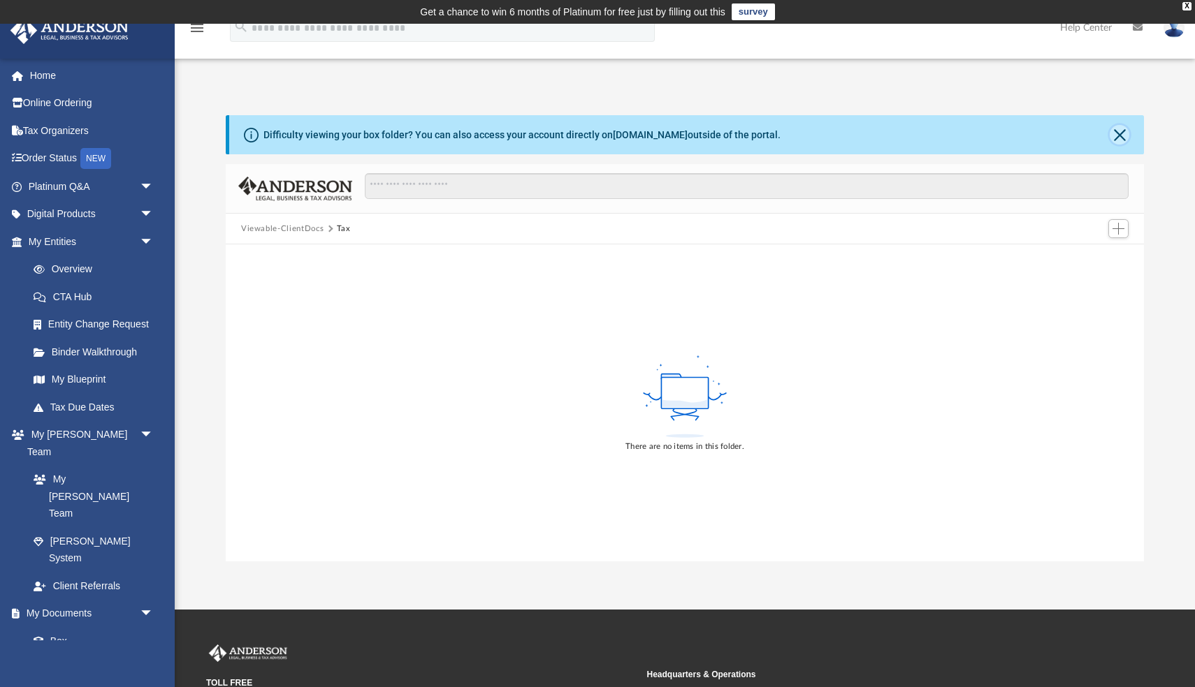
click at [1118, 137] on button "Close" at bounding box center [1119, 135] width 20 height 20
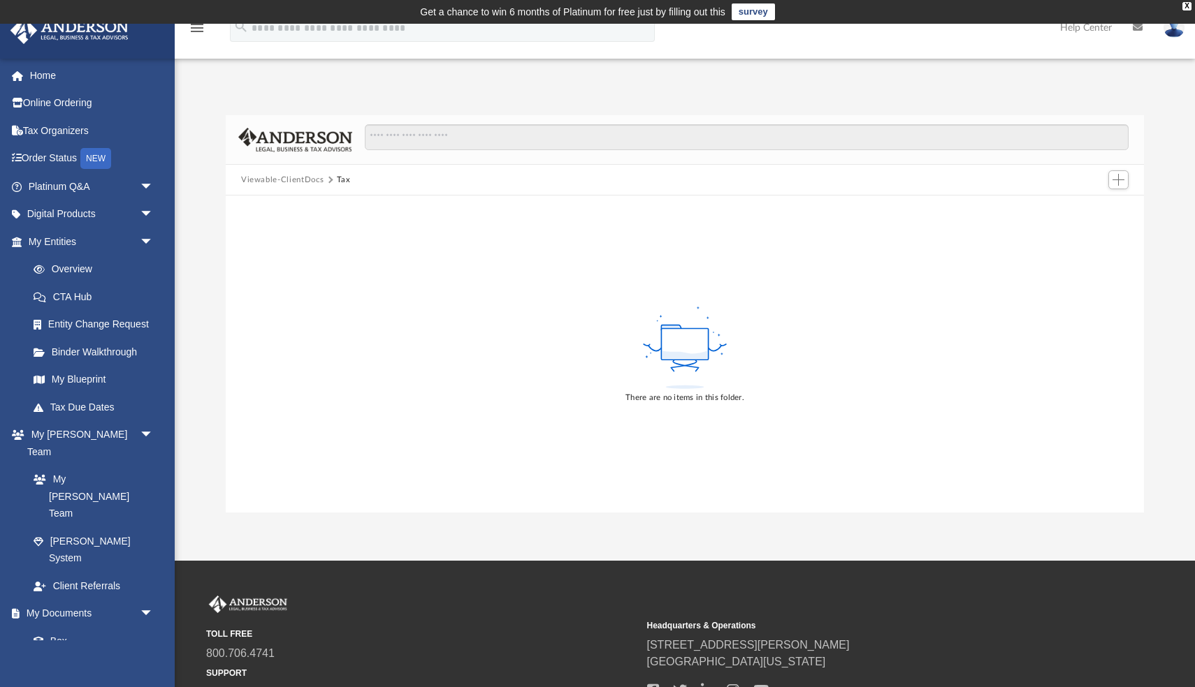
click at [298, 182] on button "Viewable-ClientDocs" at bounding box center [282, 180] width 82 height 13
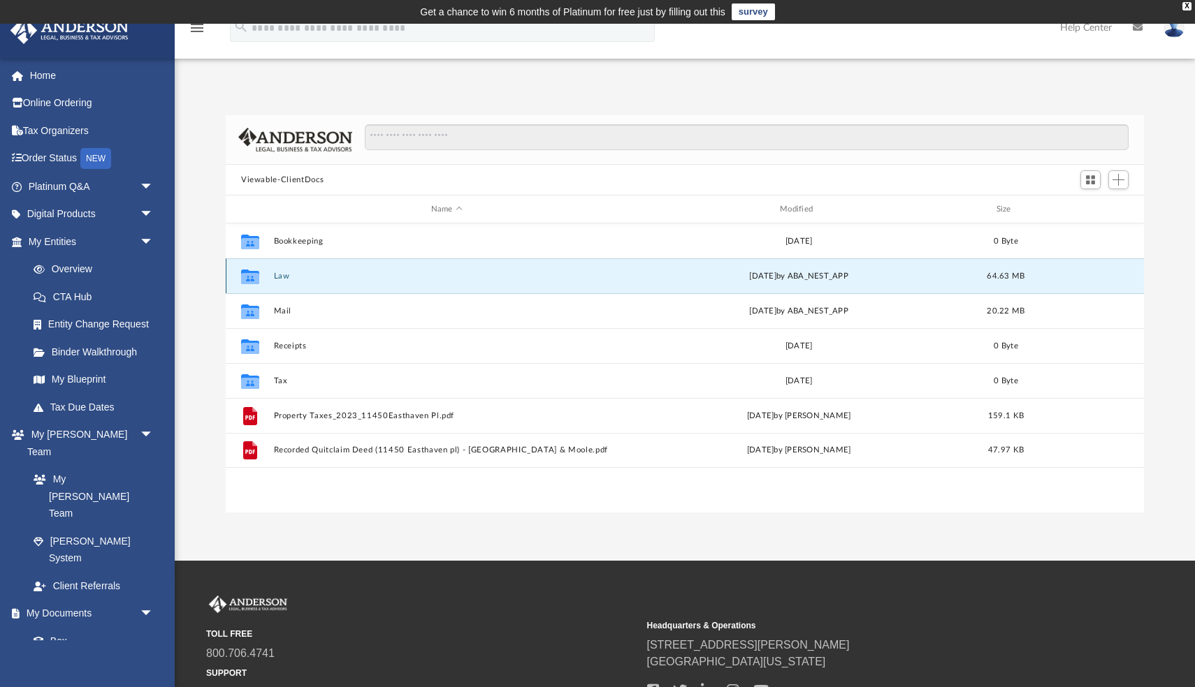
click at [282, 279] on button "Law" at bounding box center [447, 276] width 346 height 9
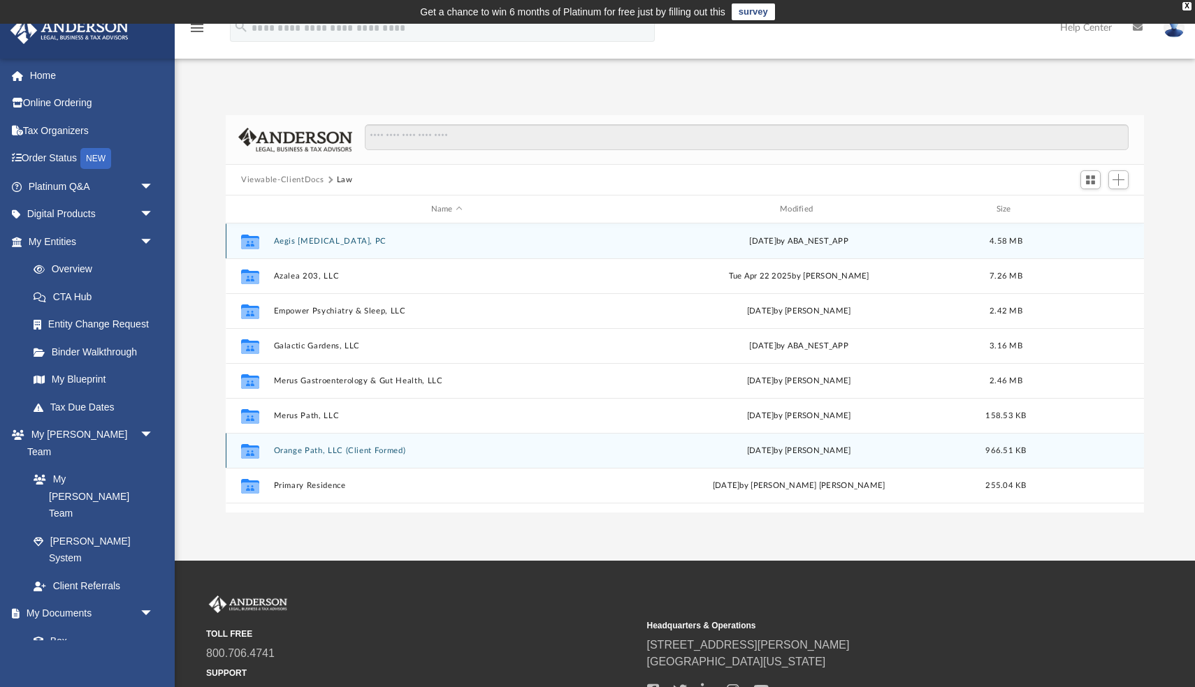
scroll to position [59, 0]
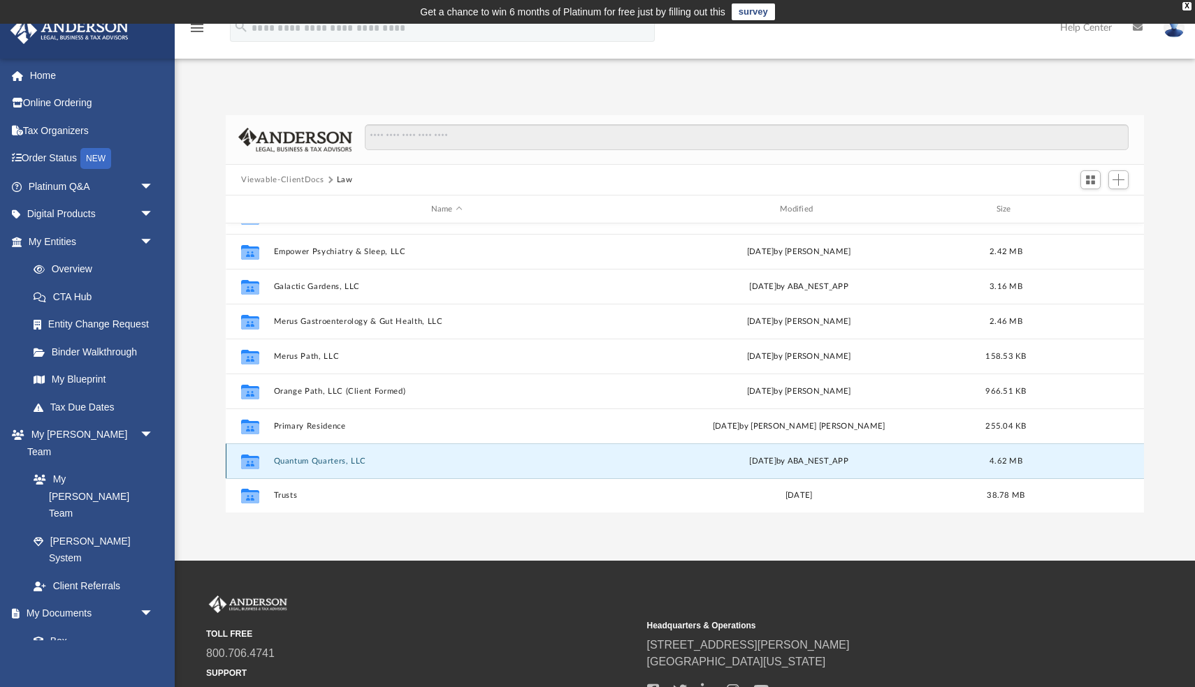
click at [314, 464] on button "Quantum Quarters, LLC" at bounding box center [447, 461] width 346 height 9
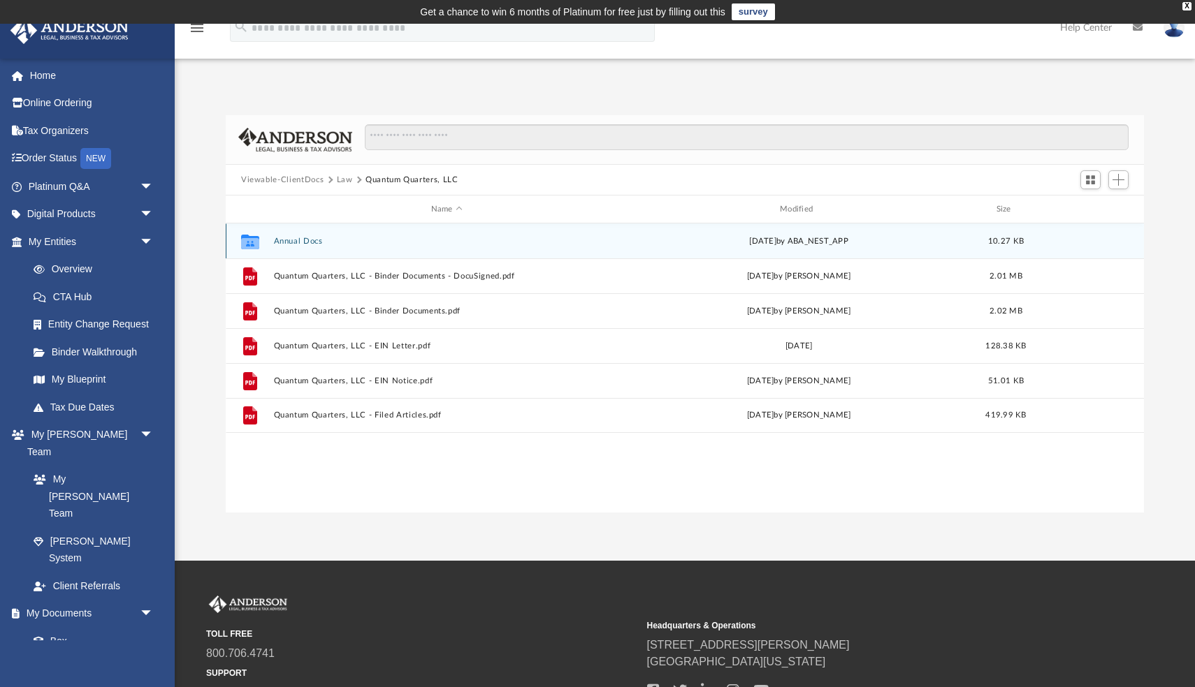
scroll to position [0, 0]
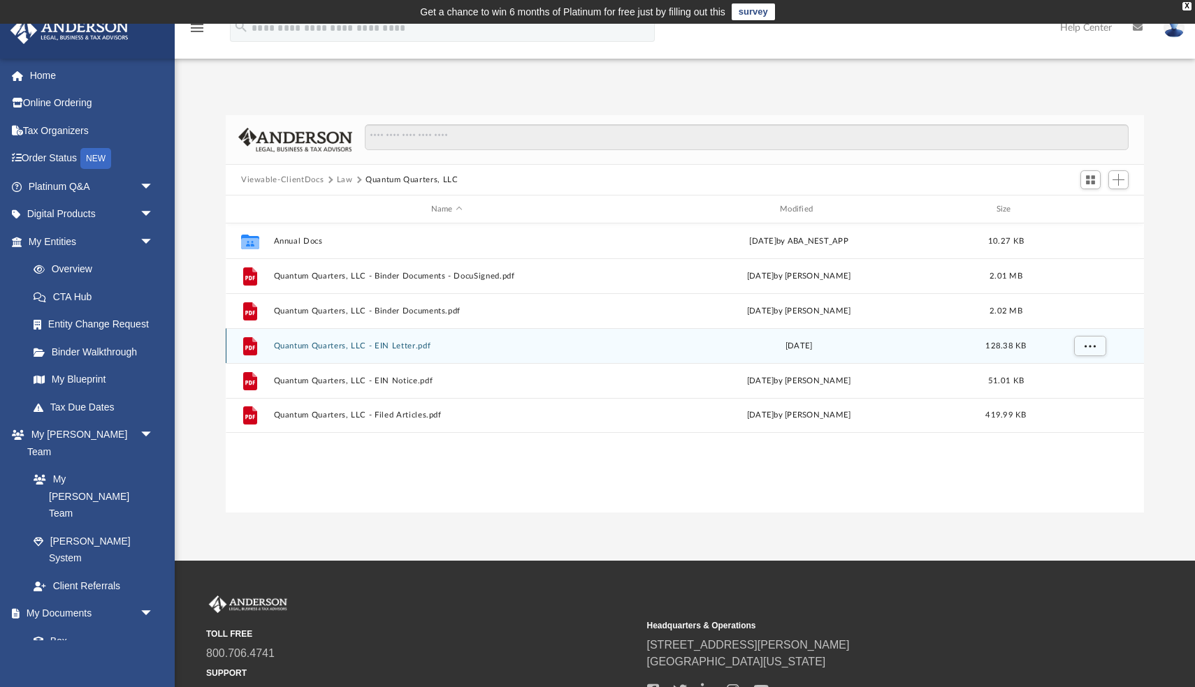
click at [360, 348] on button "Quantum Quarters, LLC - EIN Letter.pdf" at bounding box center [447, 346] width 346 height 9
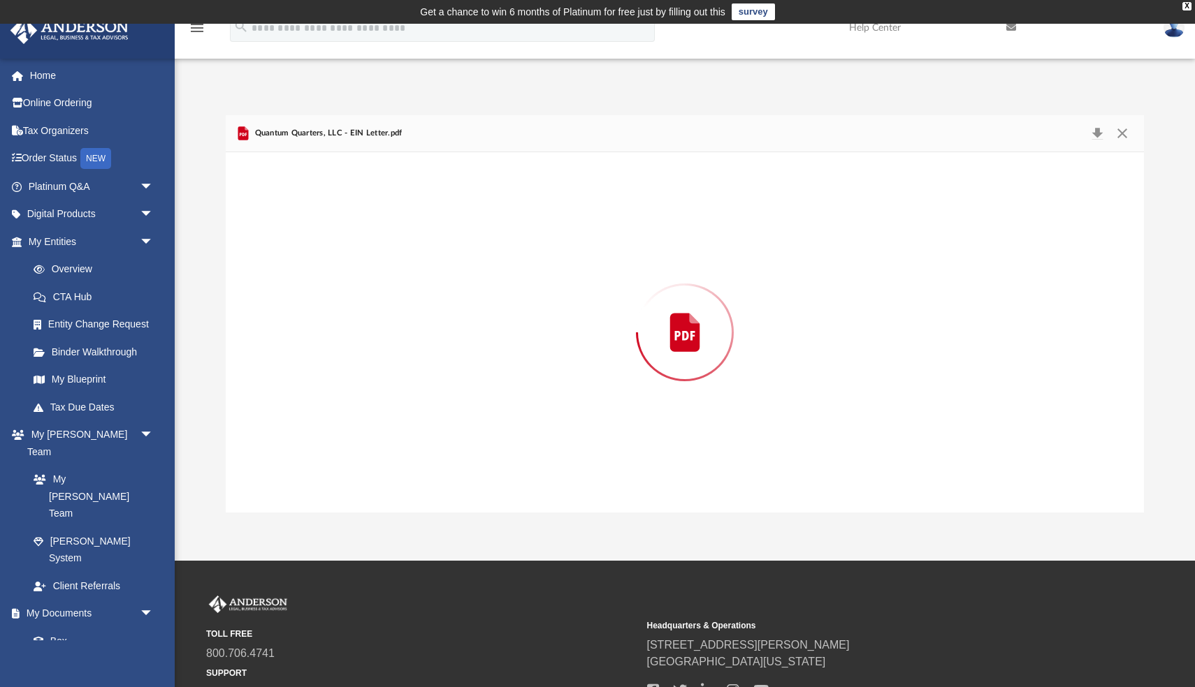
click at [360, 348] on div "Preview" at bounding box center [685, 332] width 918 height 360
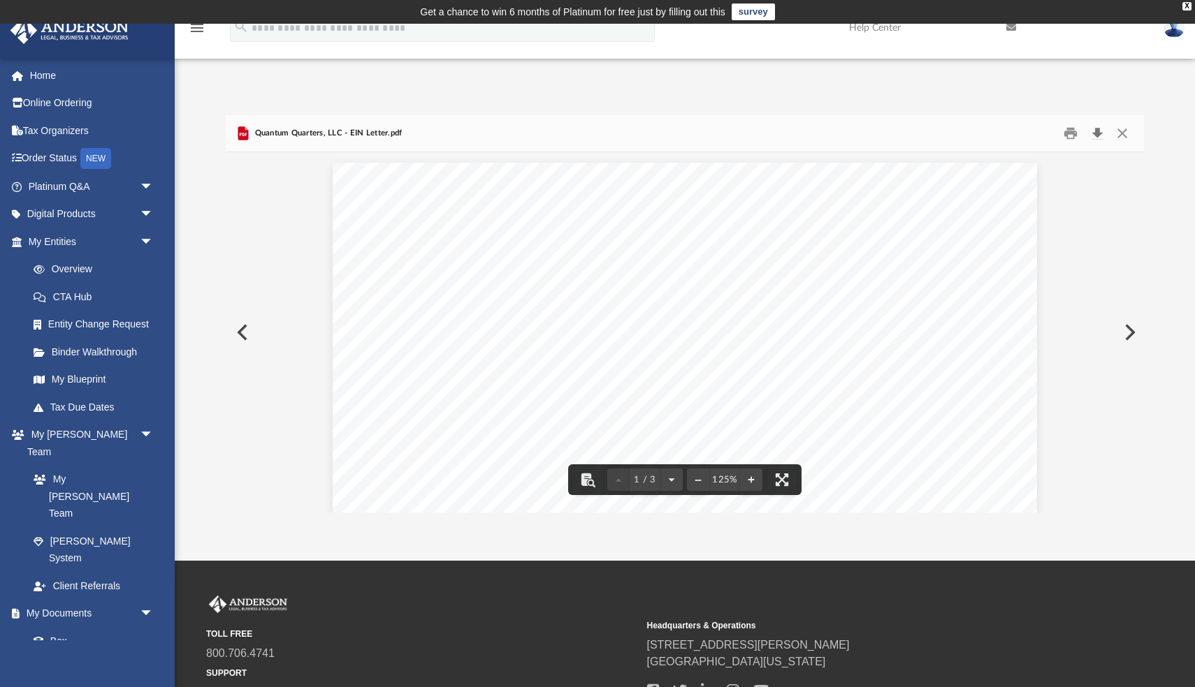
click at [1097, 132] on button "Download" at bounding box center [1096, 134] width 25 height 22
click at [243, 332] on button "Preview" at bounding box center [241, 332] width 31 height 39
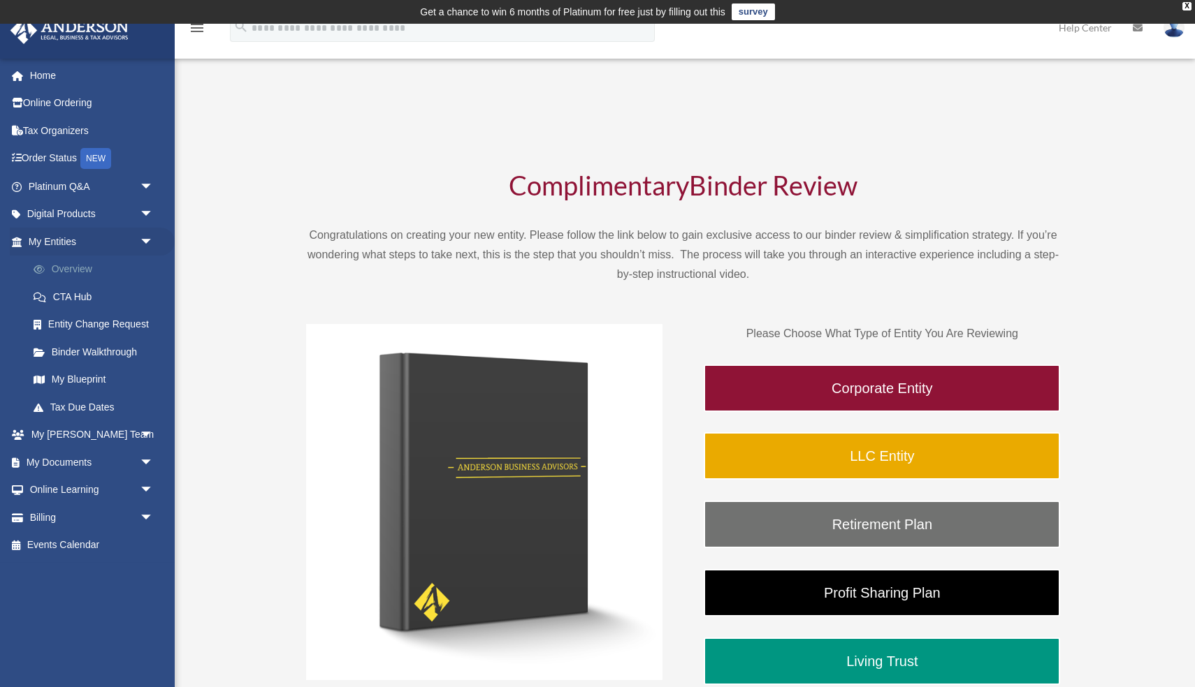
click at [71, 275] on link "Overview" at bounding box center [97, 270] width 155 height 28
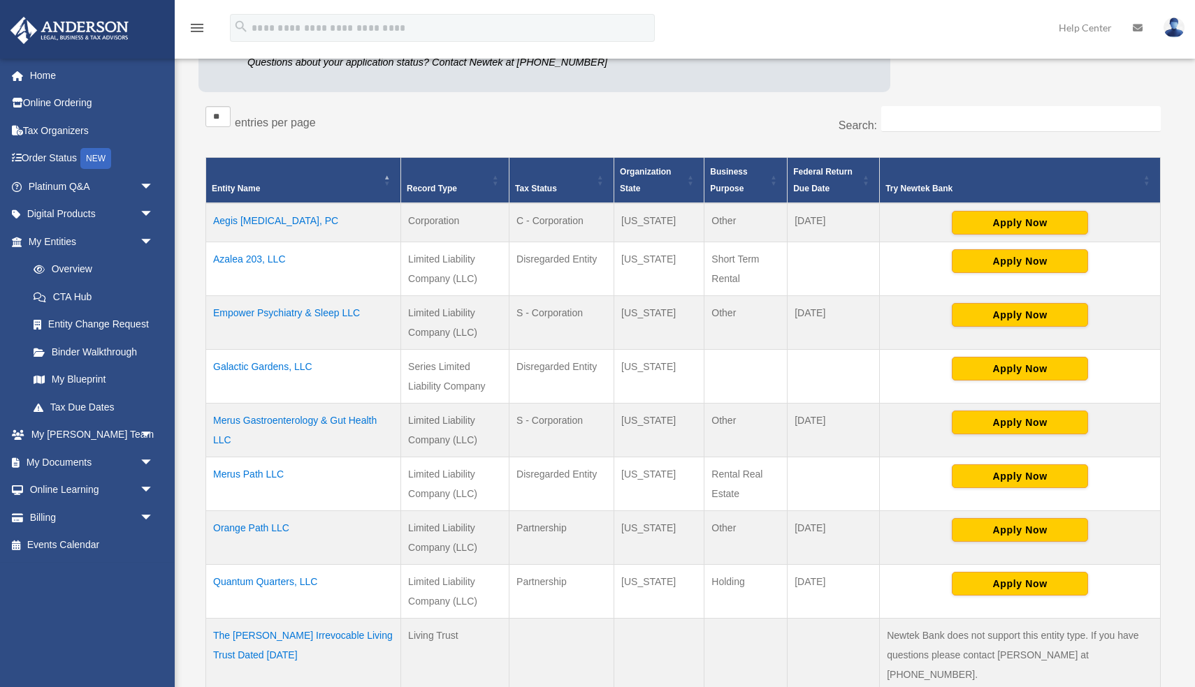
scroll to position [231, 0]
